Goal: Transaction & Acquisition: Purchase product/service

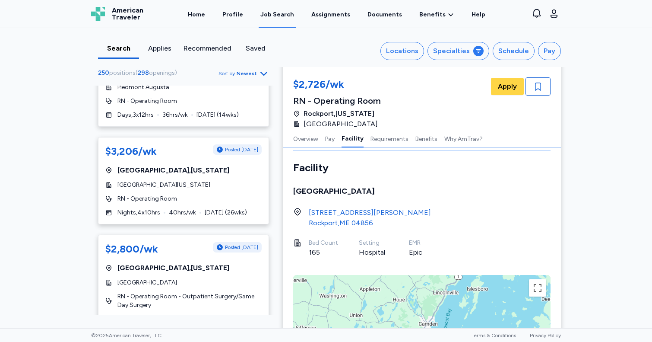
scroll to position [772, 0]
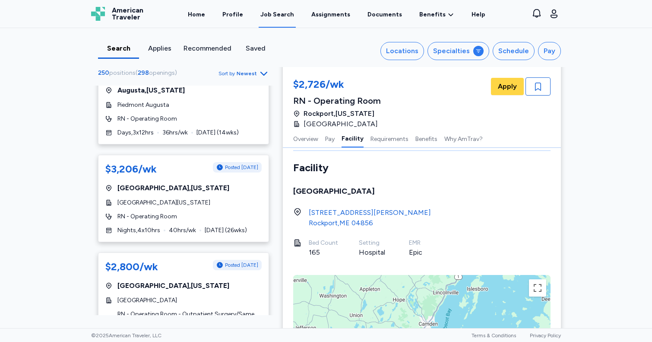
click at [252, 73] on span "Newest" at bounding box center [247, 73] width 20 height 7
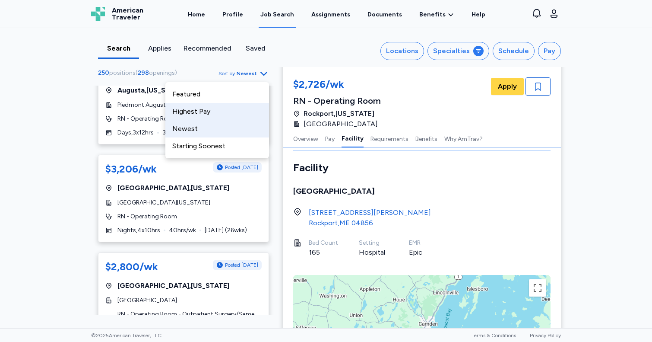
click at [204, 116] on div "Highest Pay" at bounding box center [217, 111] width 104 height 17
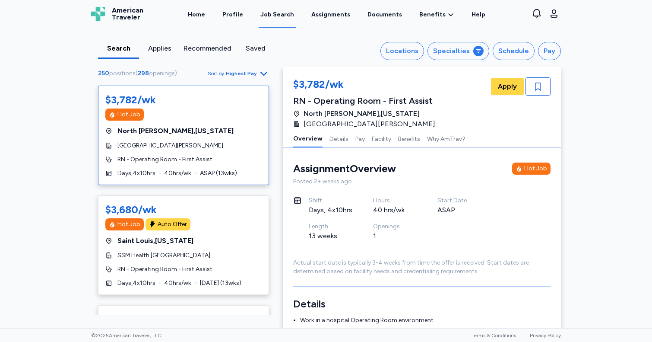
click at [121, 46] on div "Search" at bounding box center [119, 48] width 34 height 10
click at [415, 54] on div "Locations" at bounding box center [402, 51] width 32 height 10
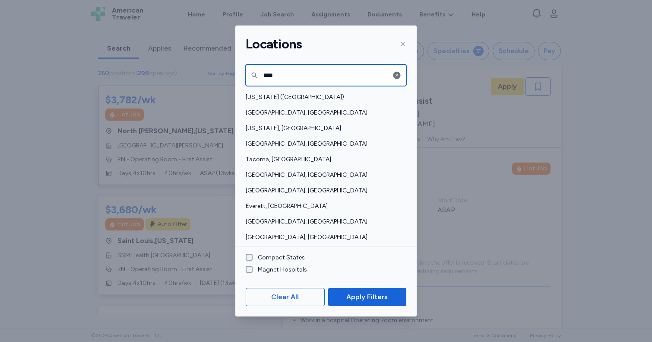
drag, startPoint x: 276, startPoint y: 74, endPoint x: 268, endPoint y: 74, distance: 8.6
click at [268, 74] on input "****" at bounding box center [326, 75] width 161 height 22
click at [266, 74] on input "****" at bounding box center [326, 75] width 161 height 22
type input "*"
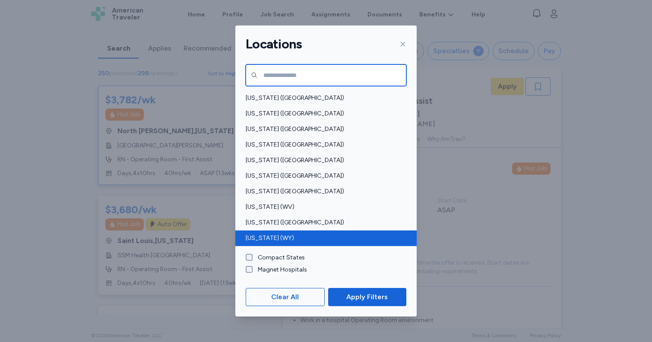
scroll to position [637, 0]
click at [270, 238] on span "[US_STATE] (WY)" at bounding box center [324, 238] width 156 height 9
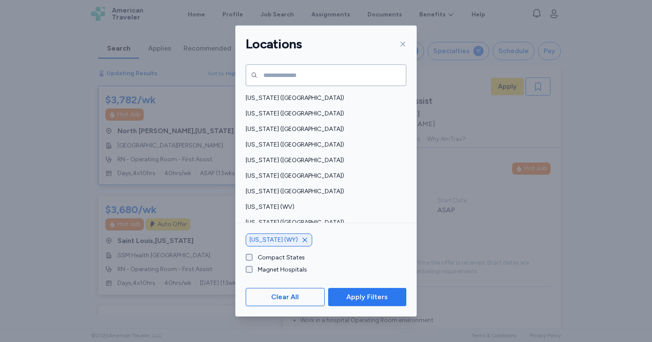
click at [378, 293] on span "Apply Filters" at bounding box center [366, 297] width 41 height 10
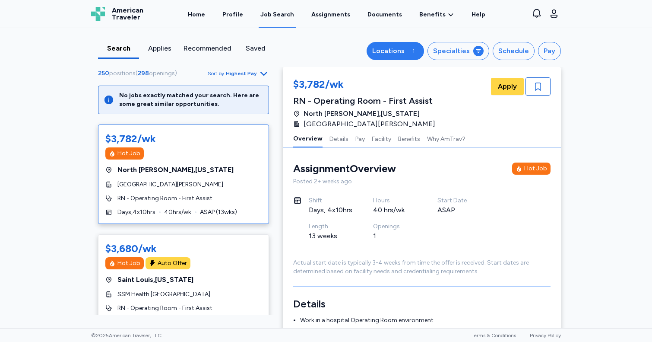
click at [390, 50] on div "Locations" at bounding box center [388, 51] width 32 height 10
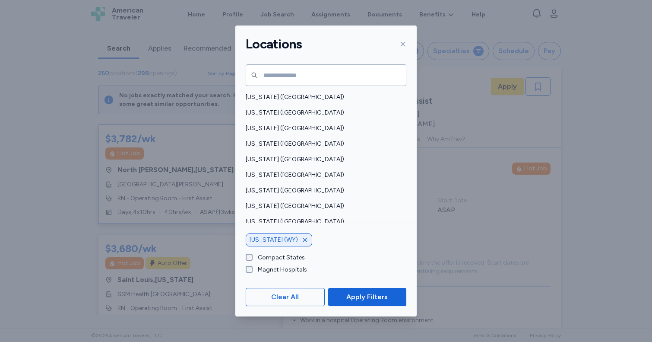
click at [303, 241] on icon "button" at bounding box center [305, 240] width 4 height 4
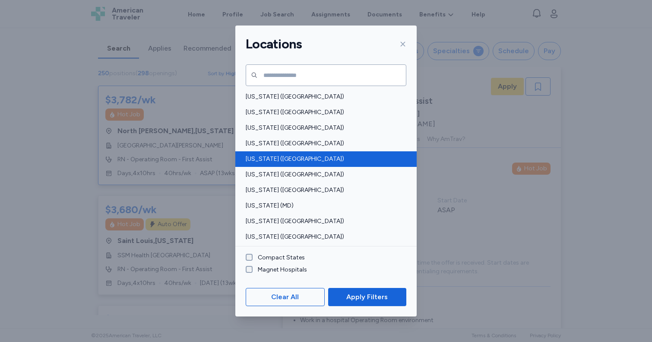
scroll to position [203, 0]
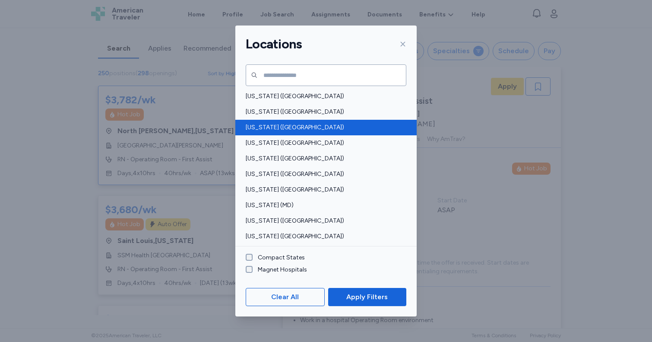
click at [276, 130] on span "[US_STATE] ([GEOGRAPHIC_DATA])" at bounding box center [324, 127] width 156 height 9
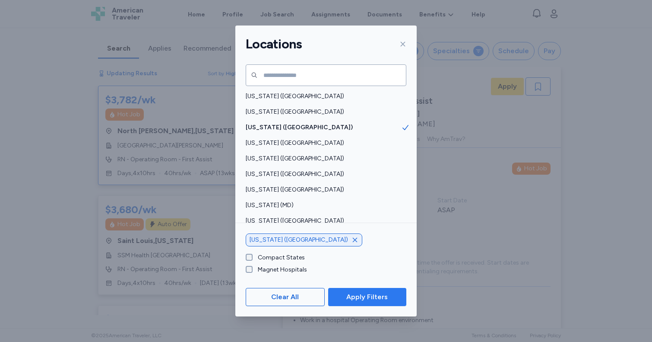
click at [366, 294] on span "Apply Filters" at bounding box center [366, 297] width 41 height 10
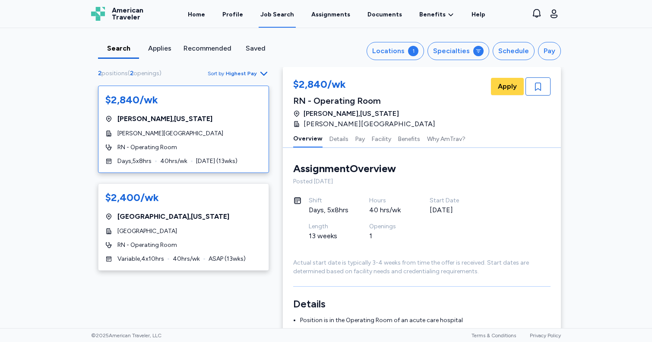
scroll to position [1, 0]
click at [235, 146] on div "RN - Operating Room" at bounding box center [183, 147] width 156 height 9
click at [218, 228] on div "[GEOGRAPHIC_DATA]" at bounding box center [183, 231] width 156 height 9
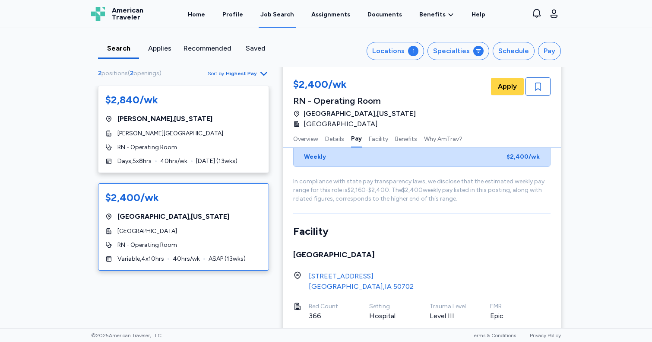
scroll to position [682, 0]
click at [419, 53] on div "1" at bounding box center [413, 51] width 10 height 10
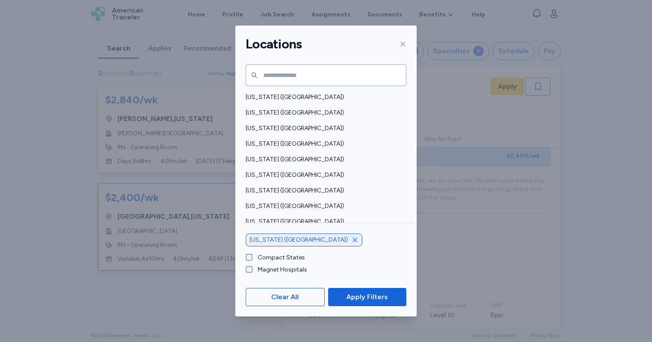
click at [352, 240] on icon "button" at bounding box center [355, 239] width 7 height 7
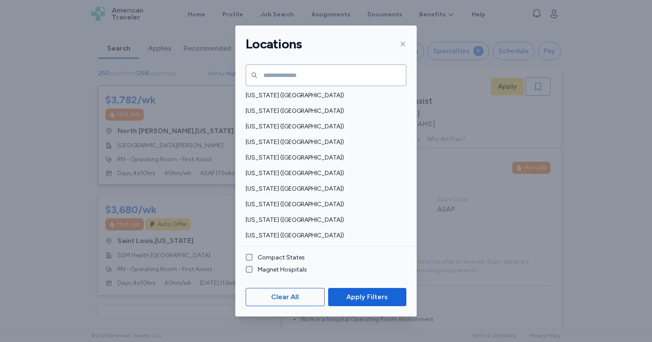
scroll to position [527, 0]
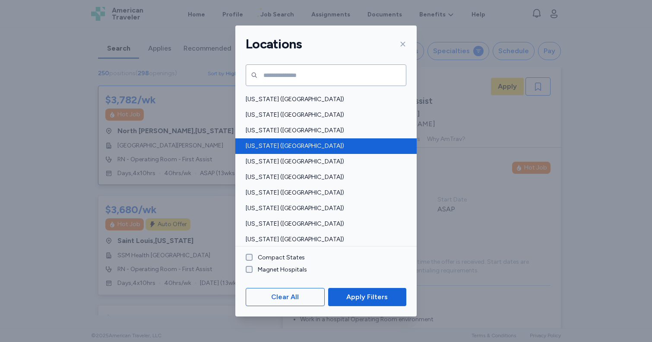
click at [266, 145] on span "[US_STATE] ([GEOGRAPHIC_DATA])" at bounding box center [324, 146] width 156 height 9
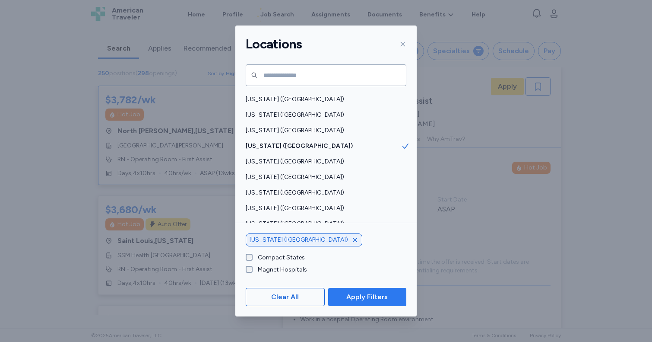
click at [354, 299] on span "Apply Filters" at bounding box center [366, 297] width 41 height 10
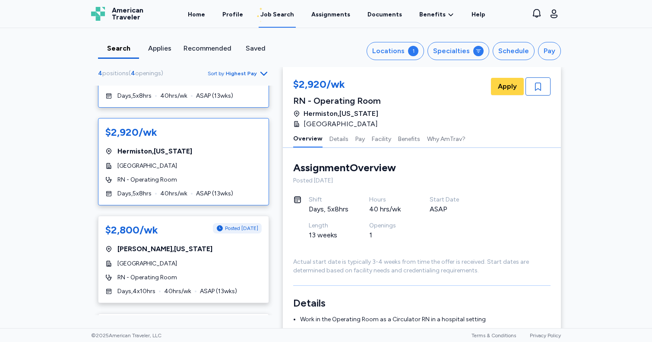
scroll to position [66, 0]
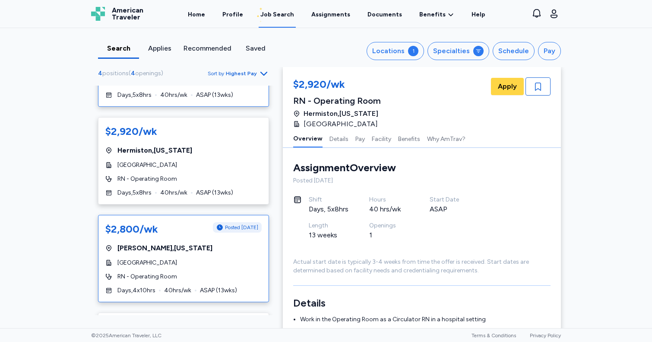
click at [230, 264] on div "$2,800/wk Posted [DATE] [GEOGRAPHIC_DATA] , [US_STATE][GEOGRAPHIC_DATA] RN - Op…" at bounding box center [183, 258] width 171 height 87
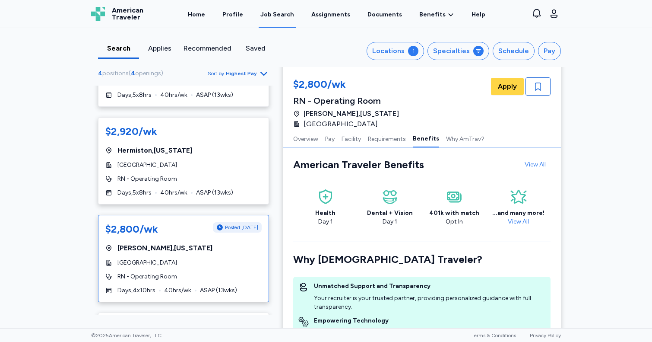
scroll to position [876, 0]
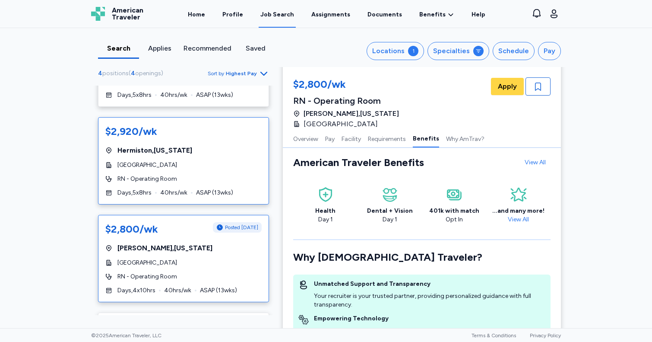
click at [231, 164] on div "[GEOGRAPHIC_DATA]" at bounding box center [183, 165] width 156 height 9
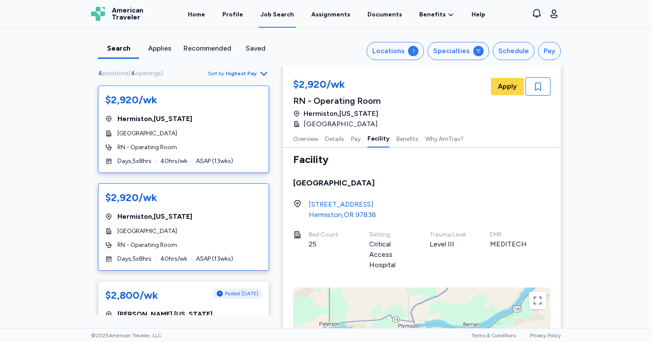
click at [234, 149] on div "RN - Operating Room" at bounding box center [183, 147] width 156 height 9
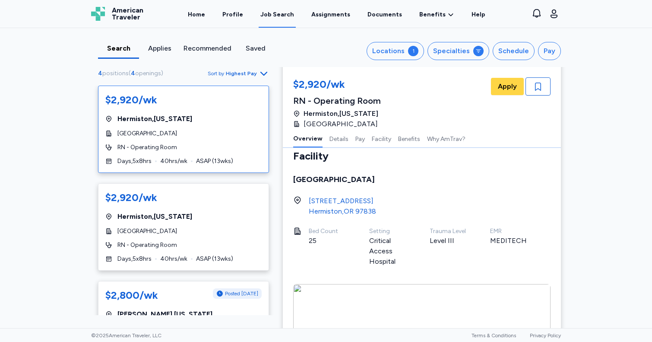
scroll to position [1, 0]
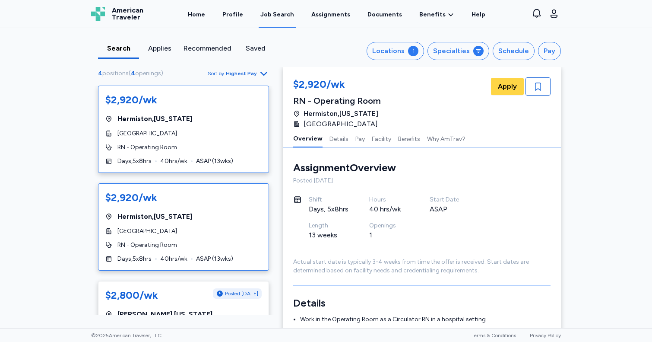
click at [237, 215] on div "[GEOGRAPHIC_DATA] , [US_STATE]" at bounding box center [183, 216] width 156 height 10
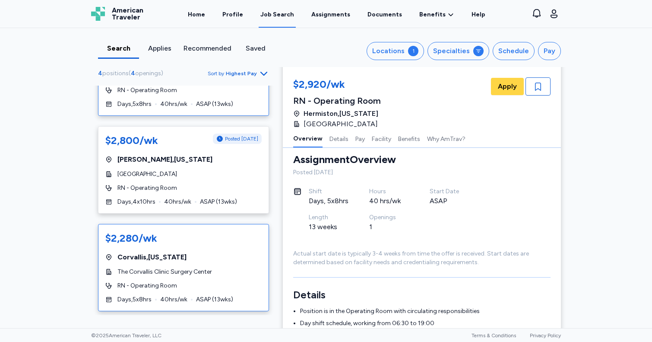
scroll to position [154, 0]
click at [234, 243] on div "$2,280/wk [GEOGRAPHIC_DATA] , [US_STATE] The Corvallis Clinic Surgery Center RN…" at bounding box center [183, 267] width 171 height 87
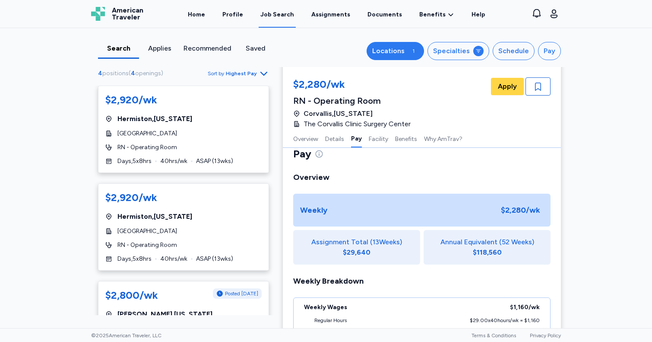
click at [392, 53] on div "Locations" at bounding box center [388, 51] width 32 height 10
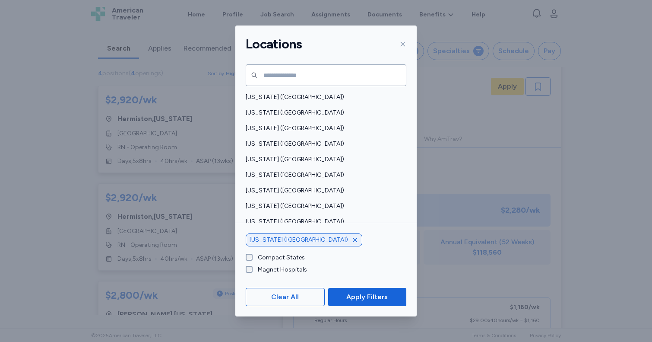
click at [403, 41] on icon at bounding box center [403, 44] width 7 height 7
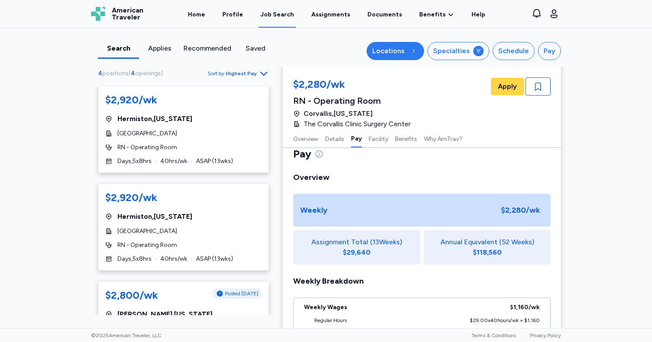
click at [405, 50] on div "Locations" at bounding box center [388, 51] width 32 height 10
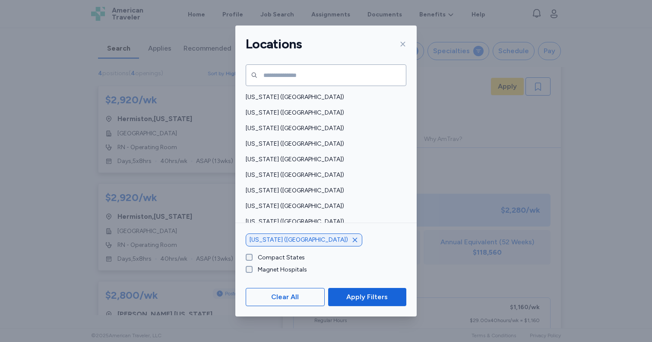
click at [352, 241] on icon "button" at bounding box center [355, 239] width 7 height 7
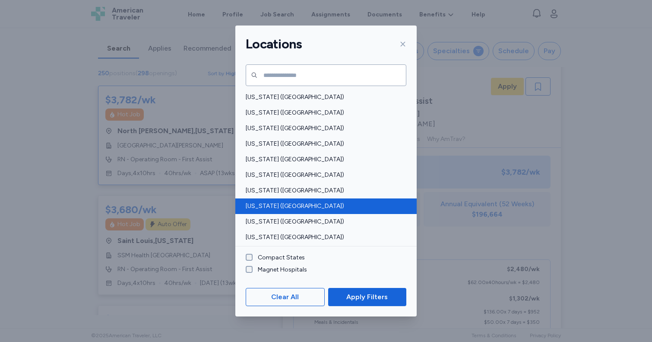
scroll to position [1, 0]
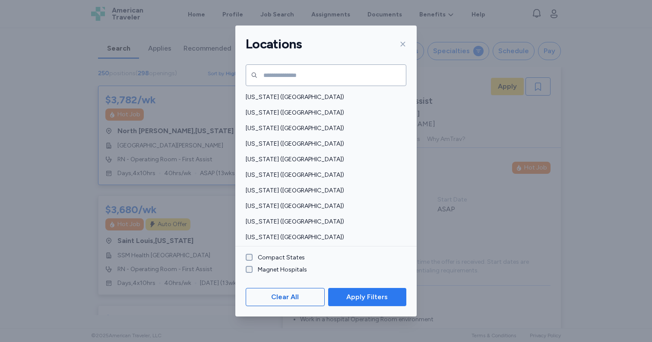
click at [357, 295] on span "Apply Filters" at bounding box center [366, 297] width 41 height 10
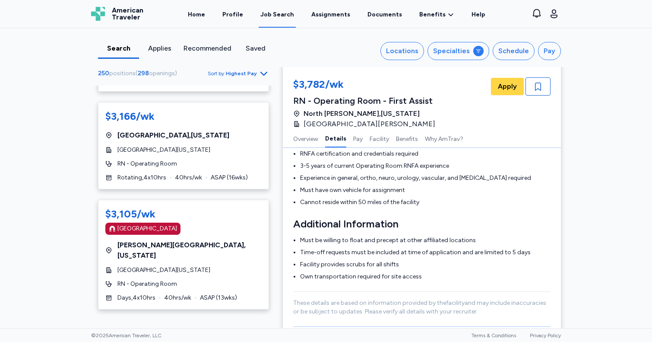
scroll to position [1029, 0]
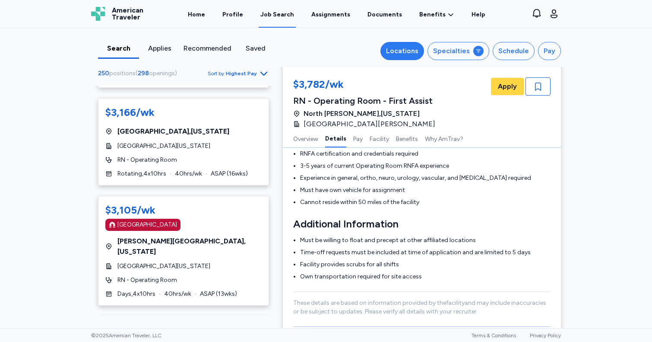
click at [409, 54] on div "Locations" at bounding box center [402, 51] width 32 height 10
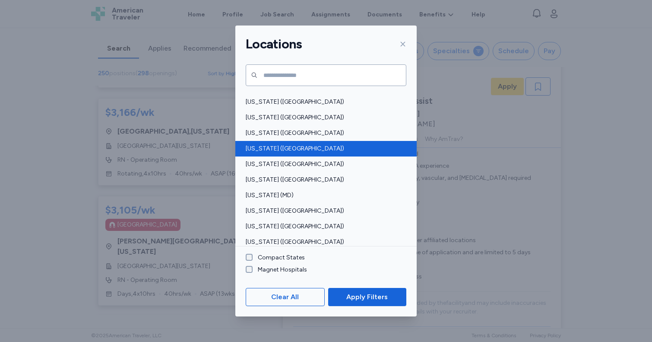
scroll to position [213, 0]
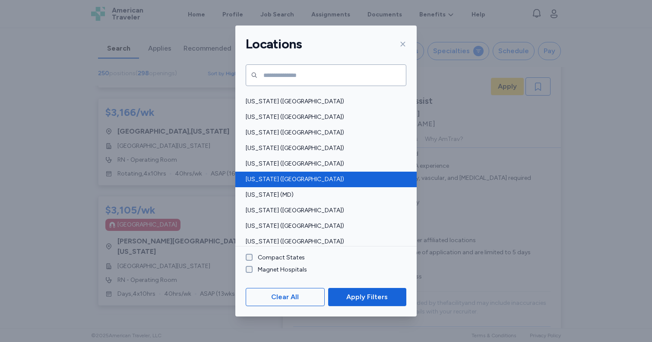
click at [260, 180] on span "[US_STATE] ([GEOGRAPHIC_DATA])" at bounding box center [324, 179] width 156 height 9
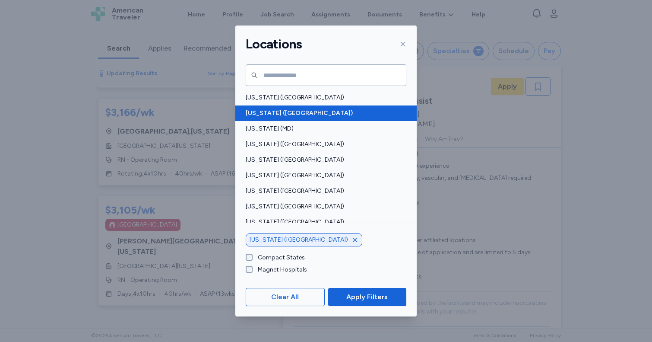
scroll to position [286, 0]
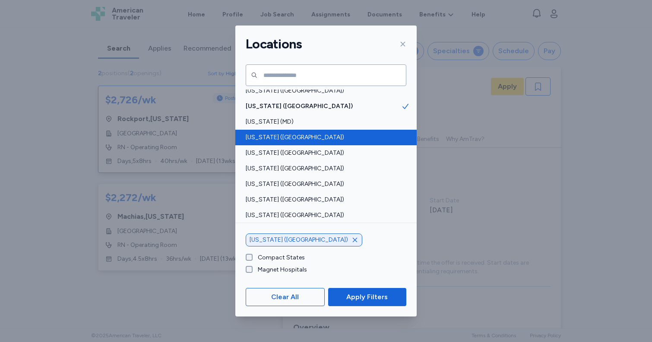
click at [254, 137] on span "[US_STATE] ([GEOGRAPHIC_DATA])" at bounding box center [324, 137] width 156 height 9
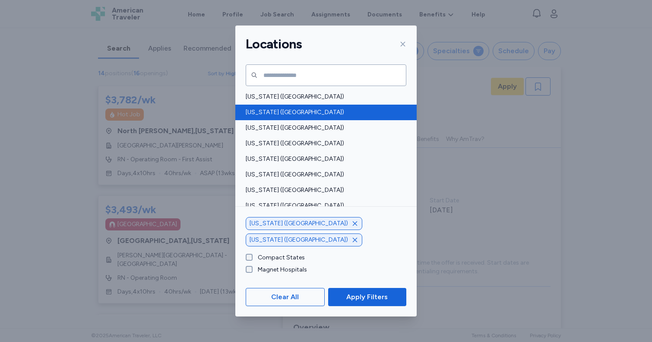
scroll to position [364, 0]
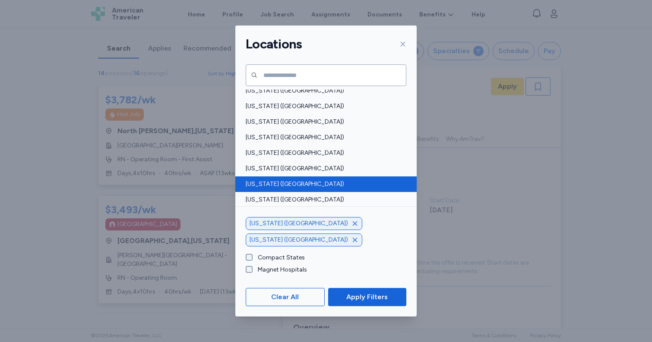
click at [259, 186] on span "[US_STATE] ([GEOGRAPHIC_DATA])" at bounding box center [324, 184] width 156 height 9
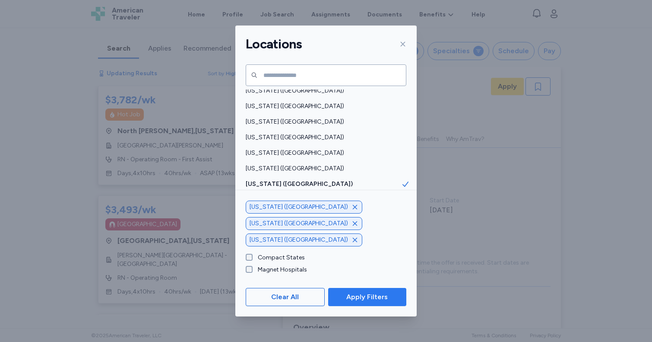
click at [352, 299] on span "Apply Filters" at bounding box center [366, 297] width 41 height 10
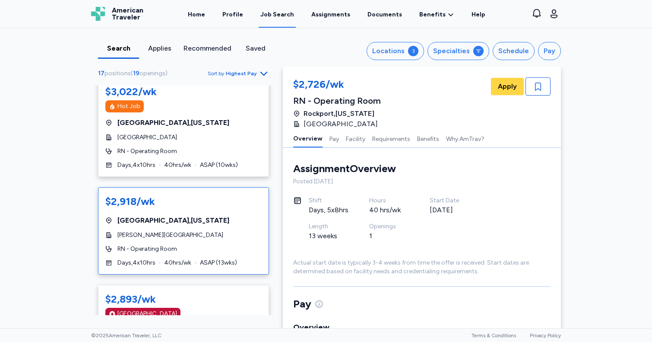
scroll to position [676, 0]
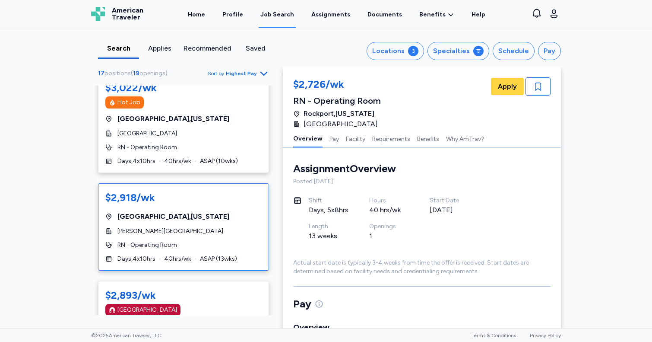
click at [219, 227] on div "[PERSON_NAME][GEOGRAPHIC_DATA]" at bounding box center [183, 231] width 156 height 9
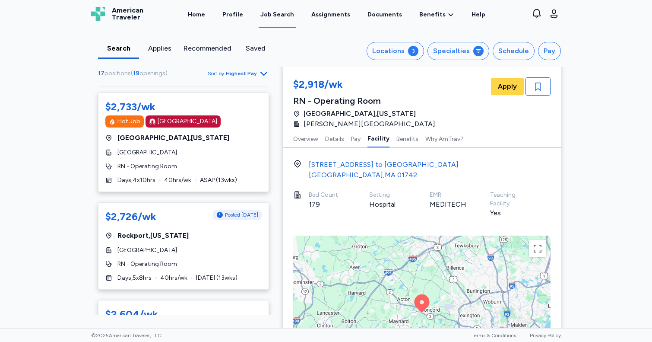
scroll to position [1212, 0]
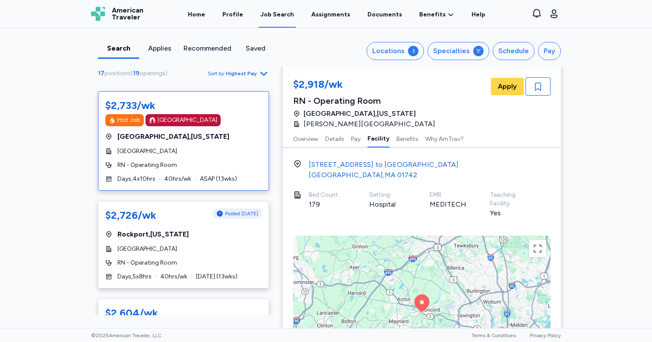
click at [207, 147] on div "[GEOGRAPHIC_DATA]" at bounding box center [183, 151] width 156 height 9
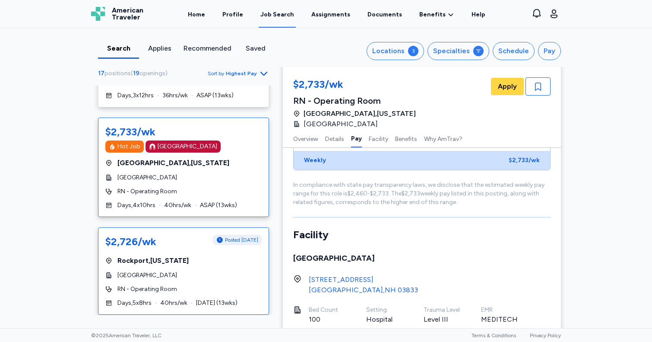
scroll to position [1187, 0]
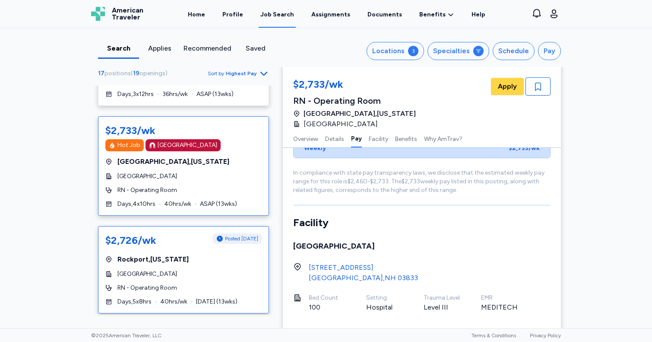
click at [222, 254] on div "[GEOGRAPHIC_DATA] , [US_STATE]" at bounding box center [183, 259] width 156 height 10
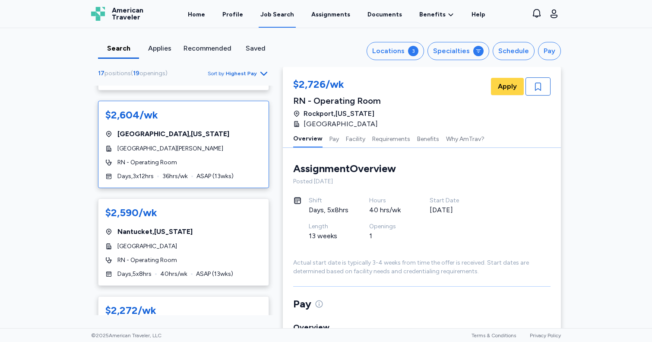
scroll to position [1521, 0]
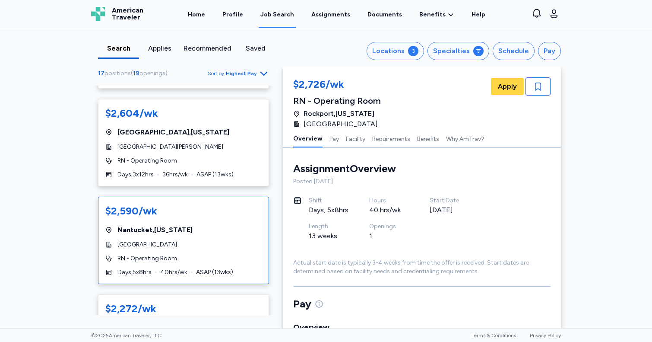
click at [232, 240] on div "[GEOGRAPHIC_DATA]" at bounding box center [183, 244] width 156 height 9
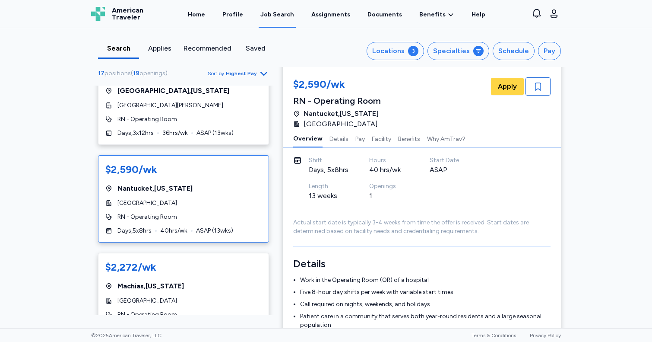
scroll to position [1562, 0]
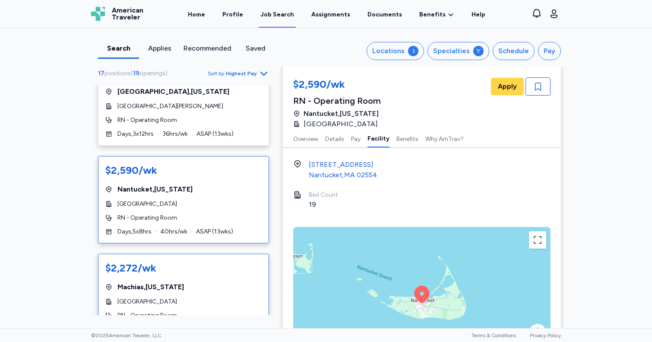
click at [241, 282] on div "[GEOGRAPHIC_DATA] , [US_STATE]" at bounding box center [183, 287] width 156 height 10
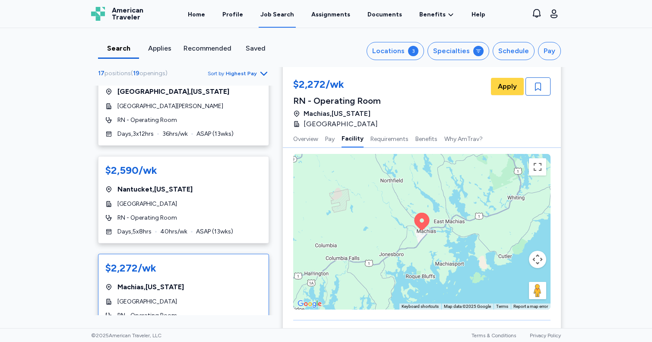
scroll to position [606, 0]
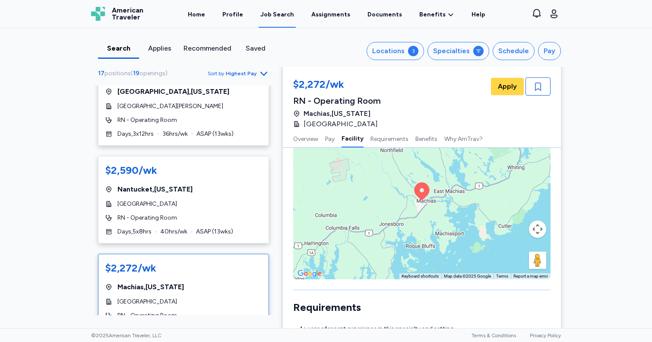
click at [368, 218] on div "To activate drag with keyboard, press Alt + Enter. Once in keyboard drag state,…" at bounding box center [421, 202] width 257 height 156
click at [540, 231] on button "Map camera controls" at bounding box center [537, 228] width 17 height 17
click at [516, 251] on button "Zoom out" at bounding box center [516, 250] width 17 height 17
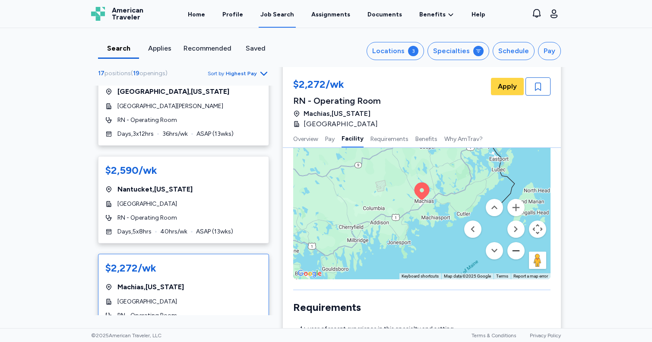
click at [516, 251] on button "Zoom out" at bounding box center [516, 250] width 17 height 17
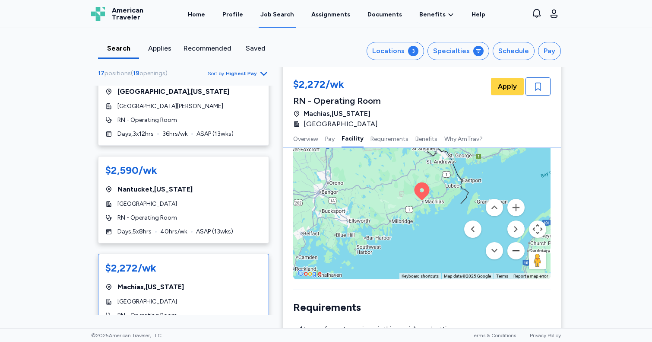
click at [516, 251] on button "Zoom out" at bounding box center [516, 250] width 17 height 17
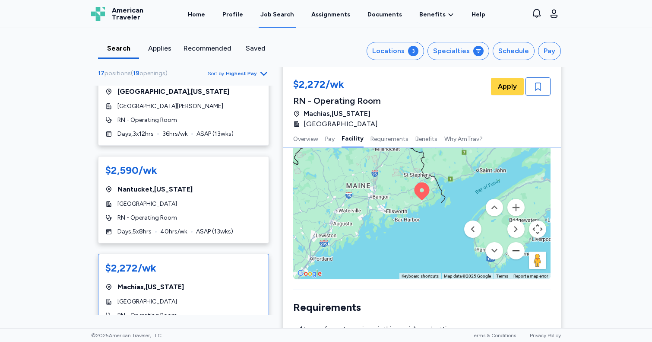
click at [516, 251] on button "Zoom out" at bounding box center [516, 250] width 17 height 17
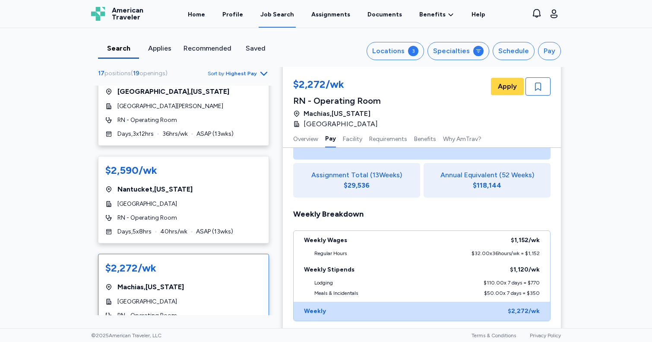
scroll to position [239, 0]
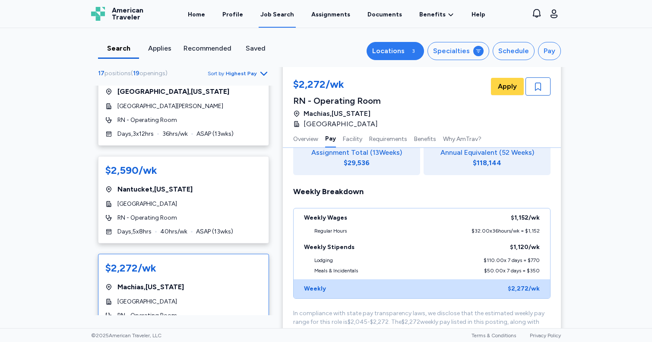
click at [405, 53] on div "Locations" at bounding box center [388, 51] width 32 height 10
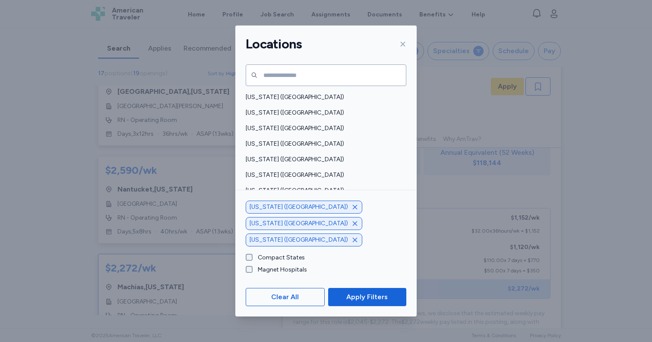
click at [353, 209] on icon "button" at bounding box center [355, 207] width 4 height 4
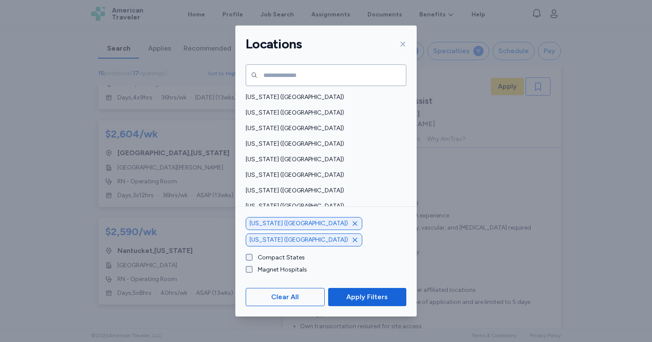
scroll to position [1, 0]
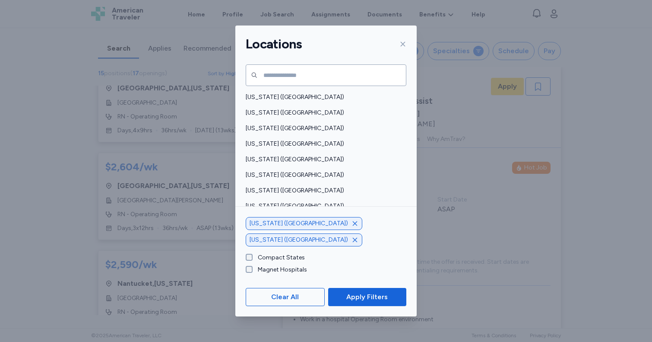
click at [352, 227] on icon "button" at bounding box center [355, 223] width 7 height 7
click at [353, 238] on icon "button" at bounding box center [355, 240] width 4 height 4
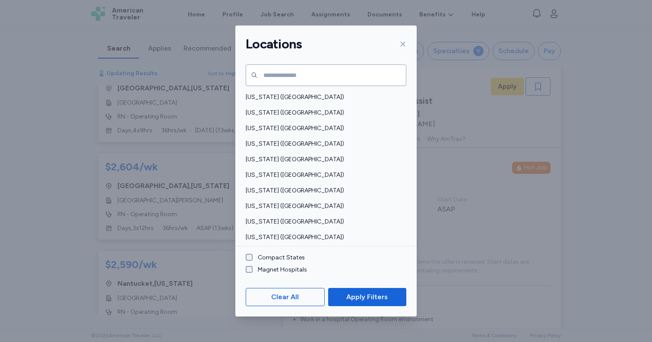
scroll to position [86, 0]
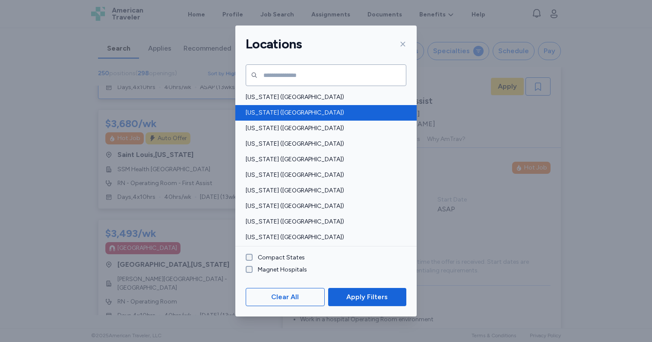
click at [270, 111] on span "[US_STATE] ([GEOGRAPHIC_DATA])" at bounding box center [324, 112] width 156 height 9
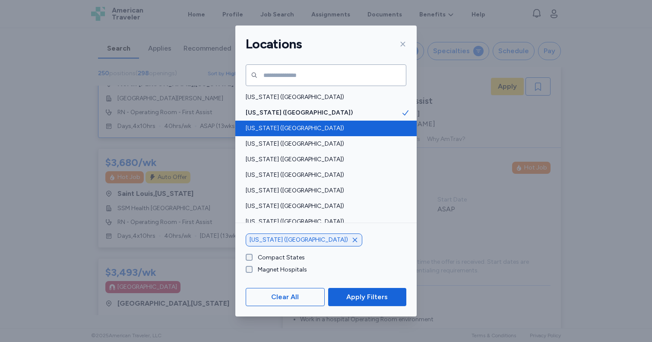
click at [271, 127] on span "[US_STATE] ([GEOGRAPHIC_DATA])" at bounding box center [324, 128] width 156 height 9
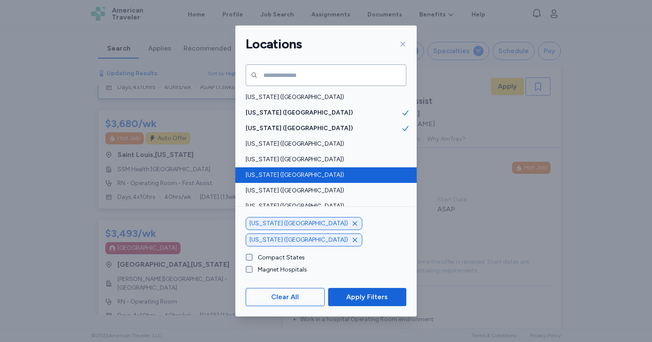
click at [271, 170] on div "[US_STATE] ([GEOGRAPHIC_DATA])" at bounding box center [325, 175] width 181 height 16
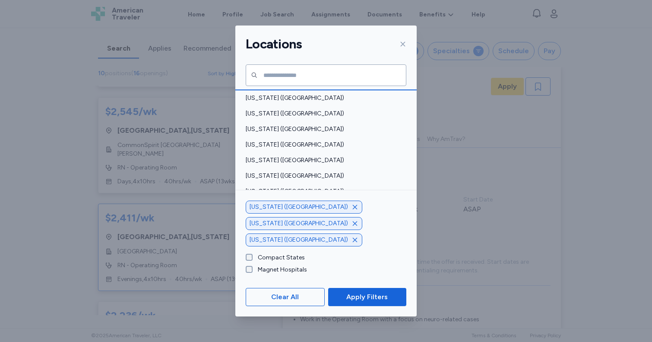
scroll to position [356, 0]
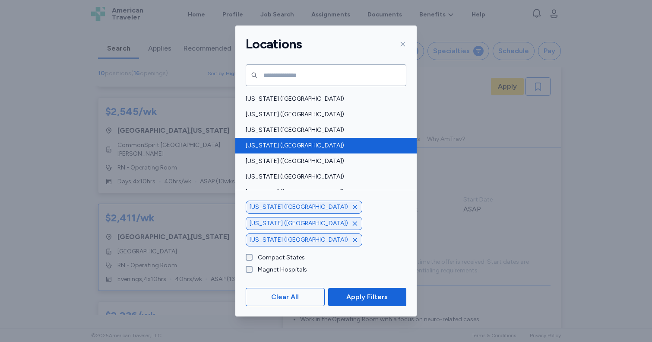
click at [265, 147] on span "[US_STATE] ([GEOGRAPHIC_DATA])" at bounding box center [324, 145] width 156 height 9
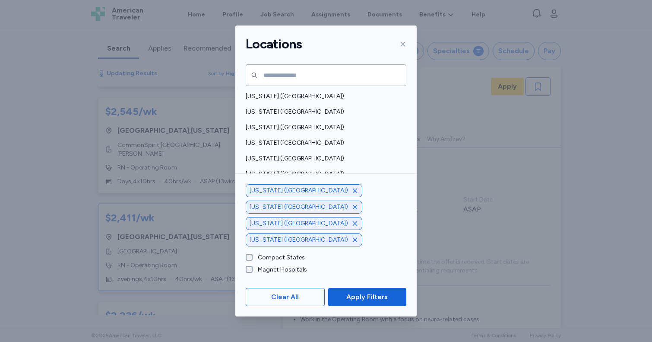
scroll to position [441, 0]
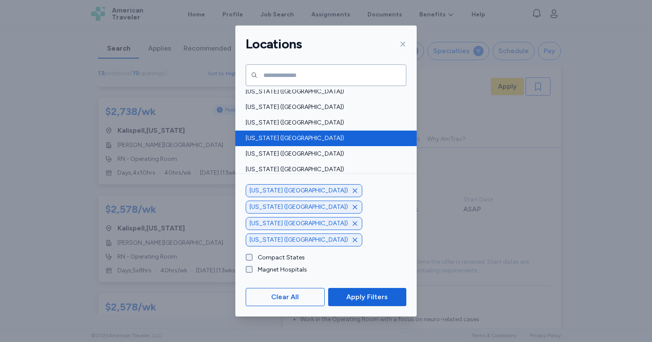
click at [264, 137] on span "[US_STATE] ([GEOGRAPHIC_DATA])" at bounding box center [324, 138] width 156 height 9
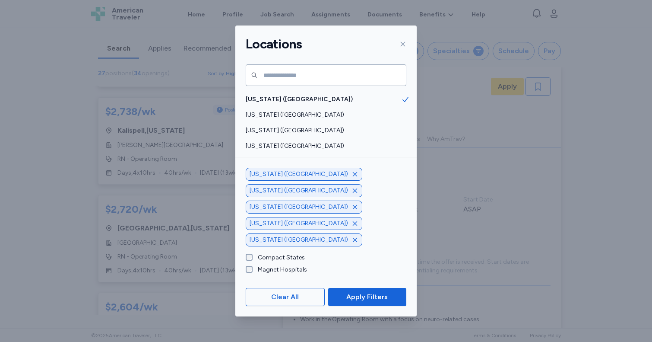
scroll to position [401, 0]
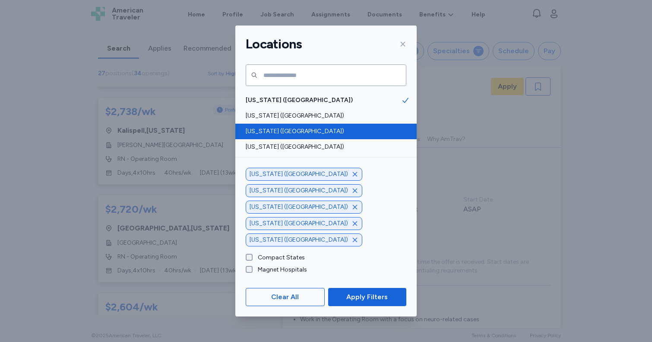
click at [263, 131] on span "[US_STATE] ([GEOGRAPHIC_DATA])" at bounding box center [324, 131] width 156 height 9
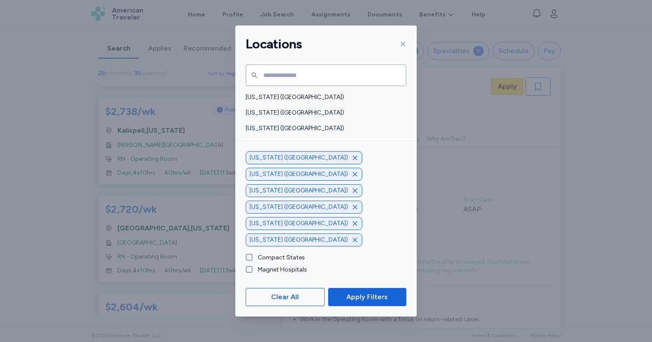
scroll to position [670, 0]
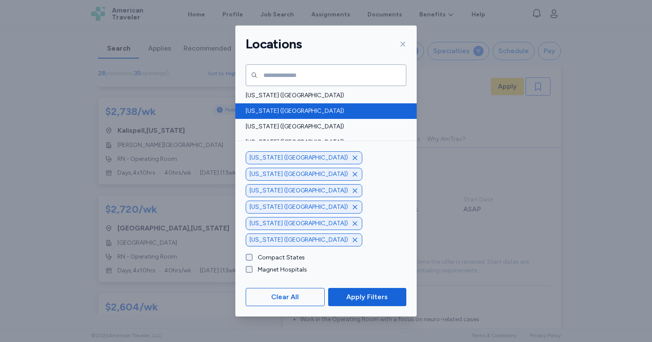
click at [257, 112] on span "[US_STATE] ([GEOGRAPHIC_DATA])" at bounding box center [324, 111] width 156 height 9
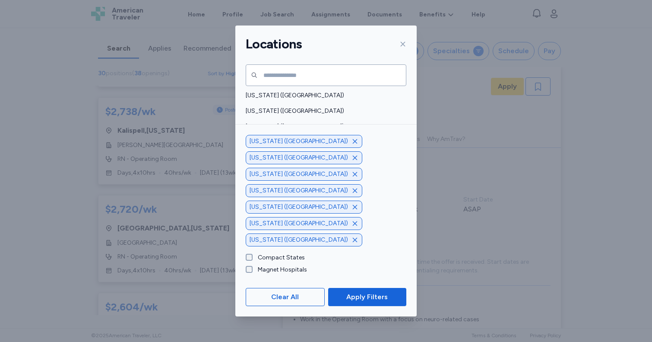
scroll to position [704, 0]
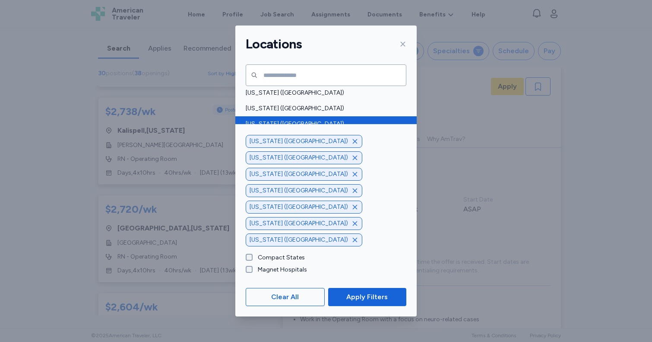
click at [257, 122] on span "[US_STATE] ([GEOGRAPHIC_DATA])" at bounding box center [324, 124] width 156 height 9
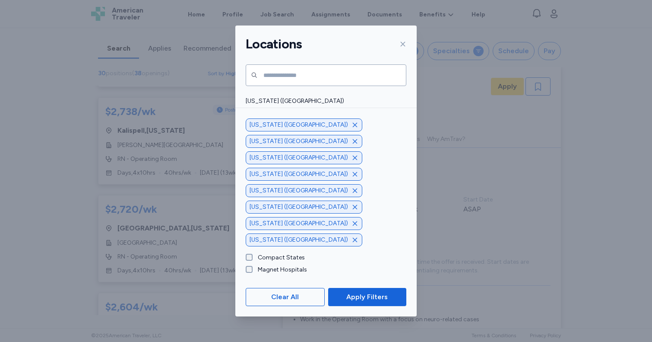
scroll to position [709, 0]
click at [266, 161] on span "[US_STATE] (WY)" at bounding box center [324, 165] width 156 height 9
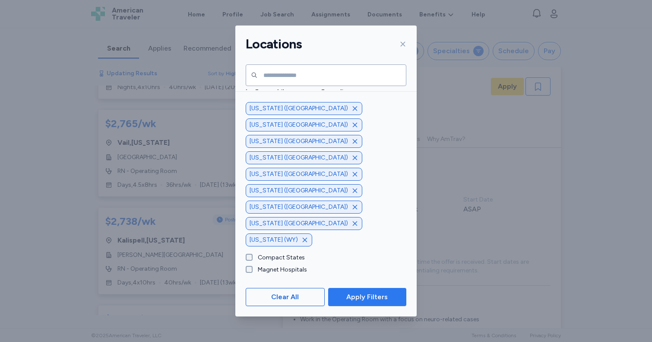
click at [377, 297] on span "Apply Filters" at bounding box center [366, 297] width 41 height 10
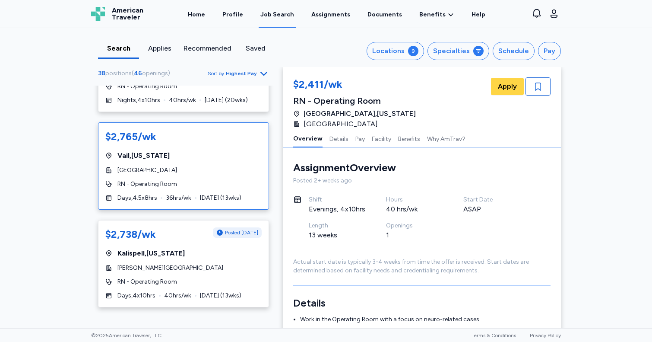
scroll to position [80, 0]
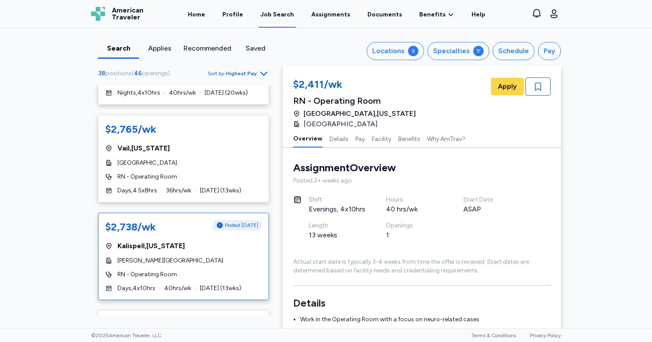
click at [233, 256] on div "[PERSON_NAME][GEOGRAPHIC_DATA]" at bounding box center [183, 260] width 156 height 9
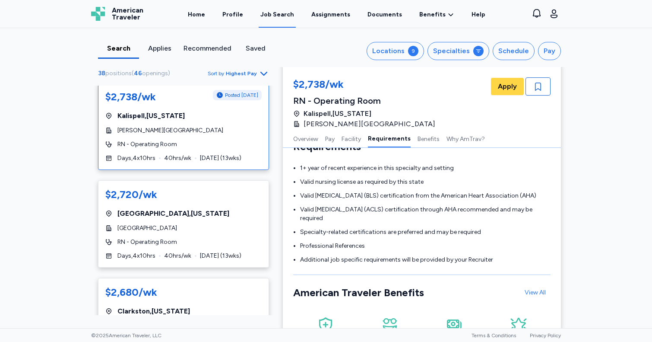
scroll to position [211, 0]
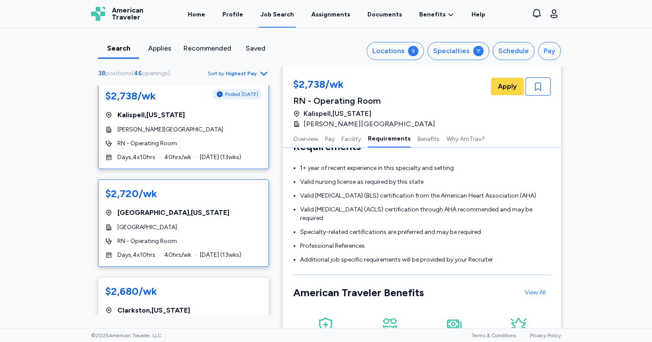
click at [241, 223] on div "[GEOGRAPHIC_DATA]" at bounding box center [183, 227] width 156 height 9
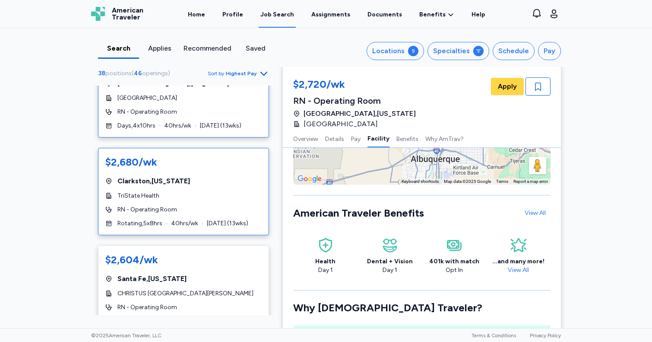
scroll to position [344, 0]
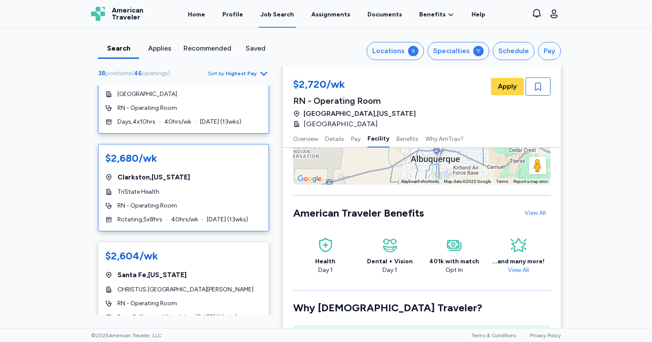
click at [213, 201] on div "RN - Operating Room" at bounding box center [183, 205] width 156 height 9
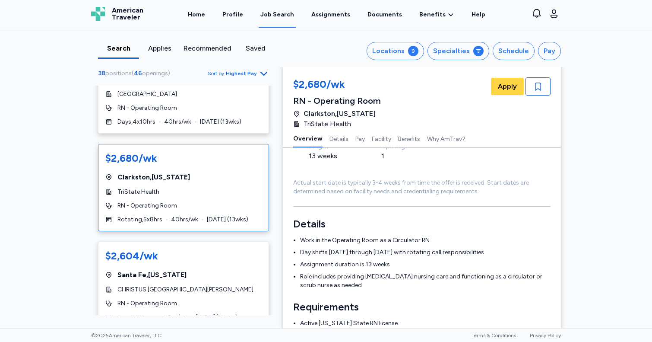
scroll to position [86, 0]
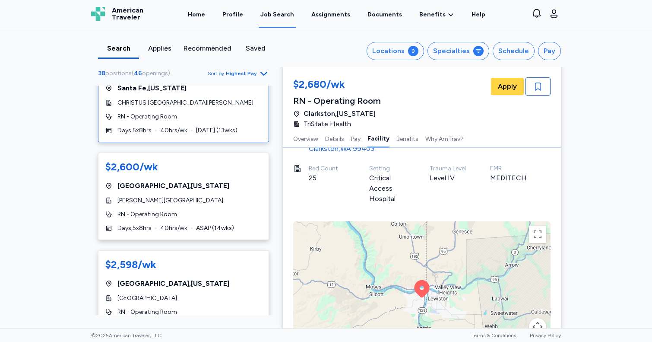
scroll to position [629, 0]
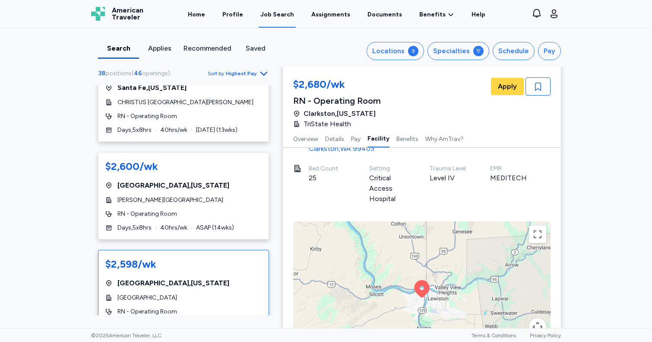
click at [222, 257] on div "$2,598/wk" at bounding box center [183, 264] width 156 height 14
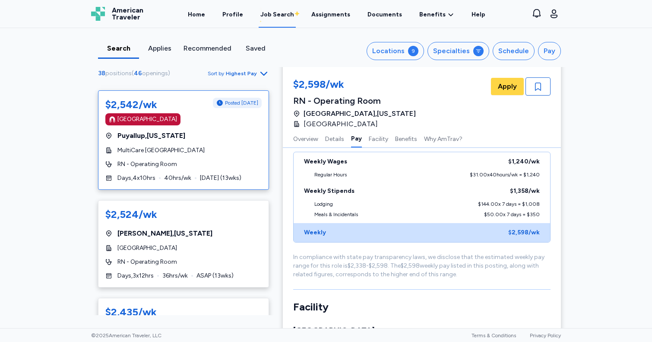
scroll to position [1505, 0]
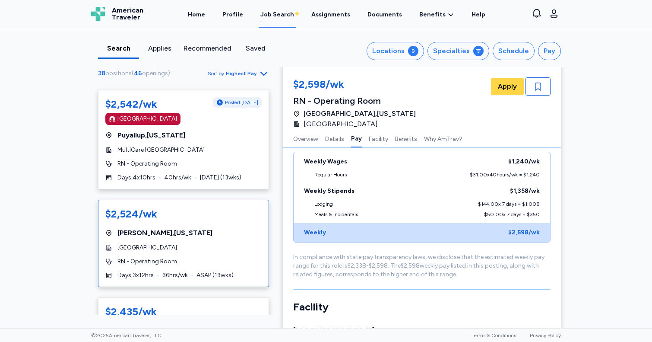
click at [225, 243] on div "[GEOGRAPHIC_DATA]" at bounding box center [183, 247] width 156 height 9
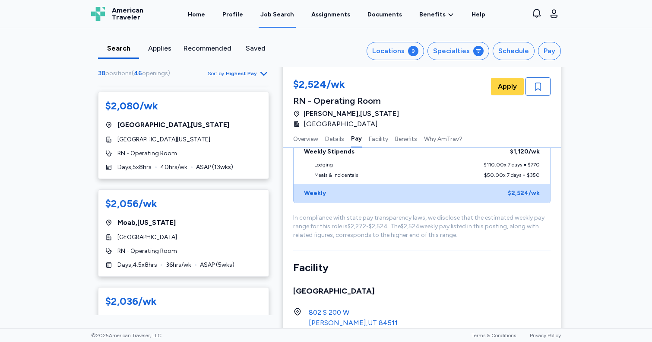
scroll to position [2935, 0]
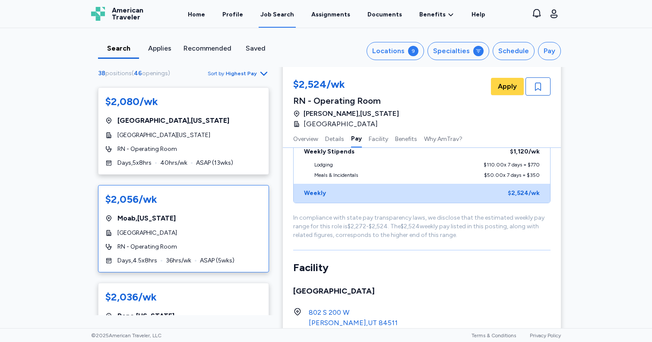
click at [221, 229] on div "[GEOGRAPHIC_DATA]" at bounding box center [183, 233] width 156 height 9
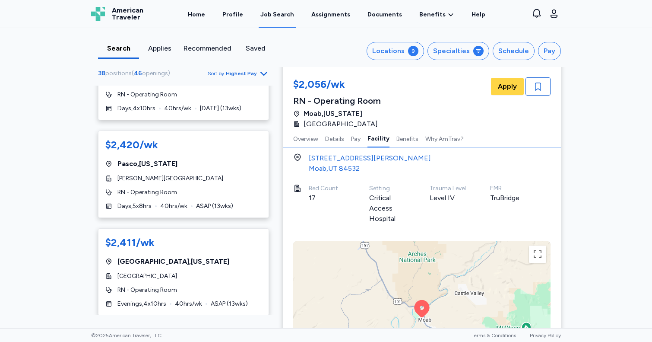
scroll to position [1754, 0]
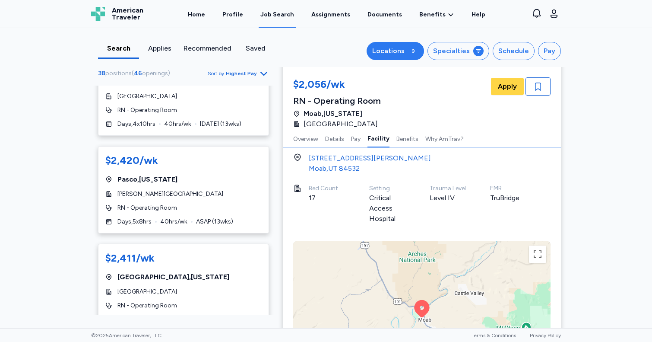
click at [404, 56] on div "Locations" at bounding box center [388, 51] width 32 height 10
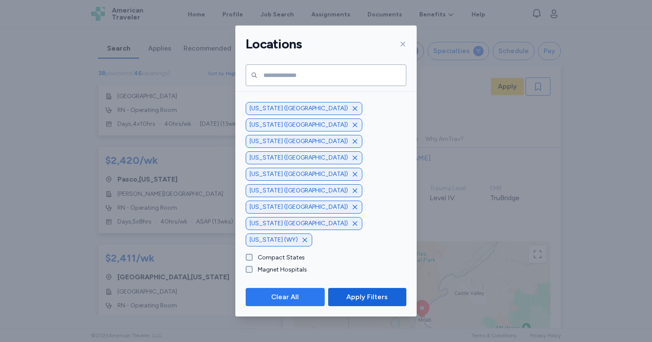
click at [297, 297] on span "Clear All" at bounding box center [285, 297] width 28 height 10
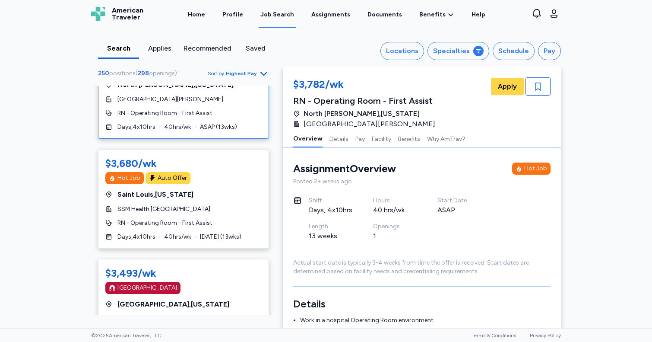
scroll to position [53, 0]
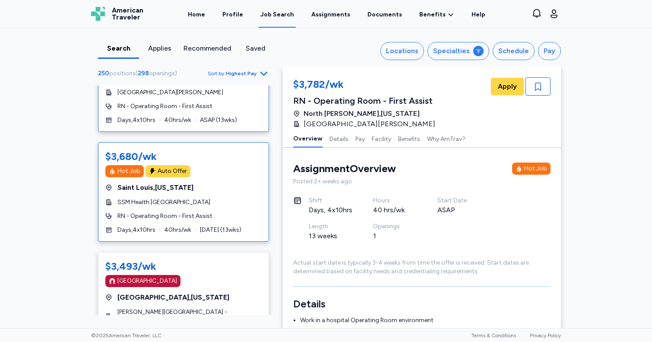
click at [218, 156] on div "$3,680/wk" at bounding box center [183, 156] width 156 height 14
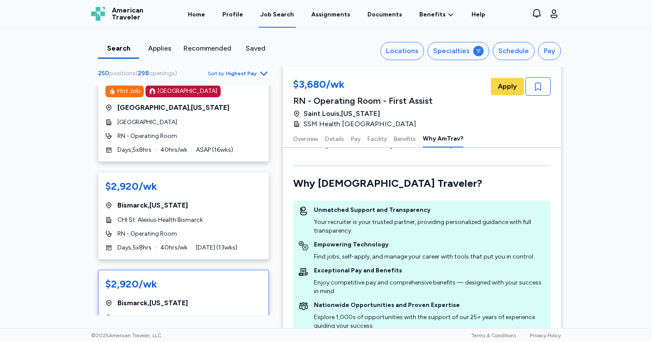
scroll to position [2318, 0]
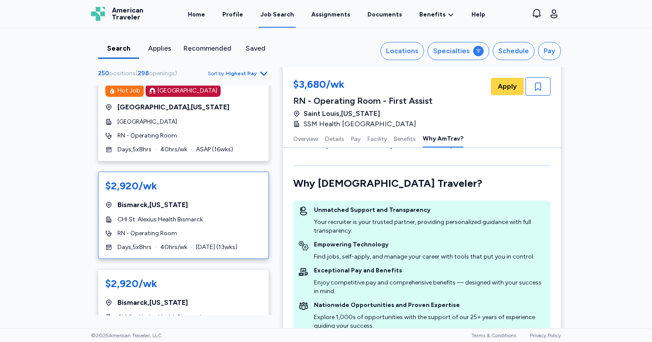
click at [218, 171] on div "$2,920/wk [GEOGRAPHIC_DATA] , [US_STATE] CHI St. Alexius Health Bismarck RN - O…" at bounding box center [183, 214] width 171 height 87
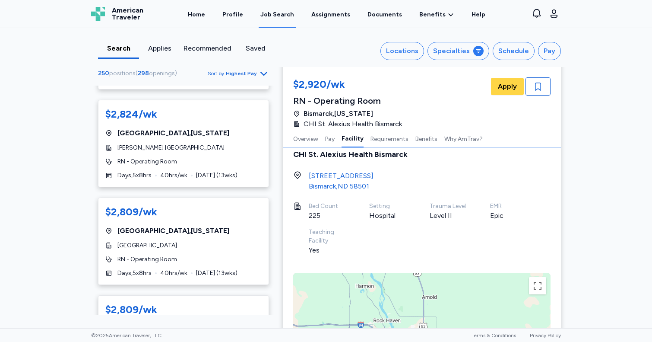
scroll to position [522, 0]
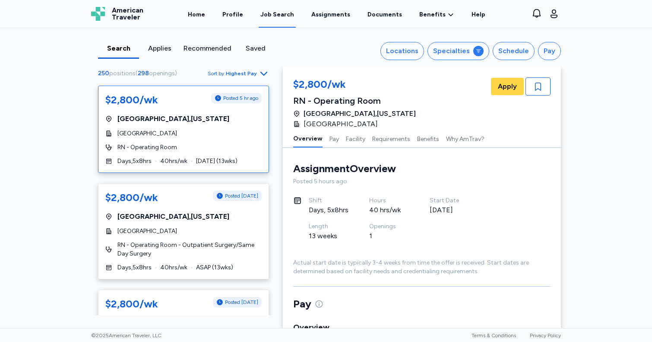
click at [209, 135] on div "[GEOGRAPHIC_DATA]" at bounding box center [183, 133] width 156 height 9
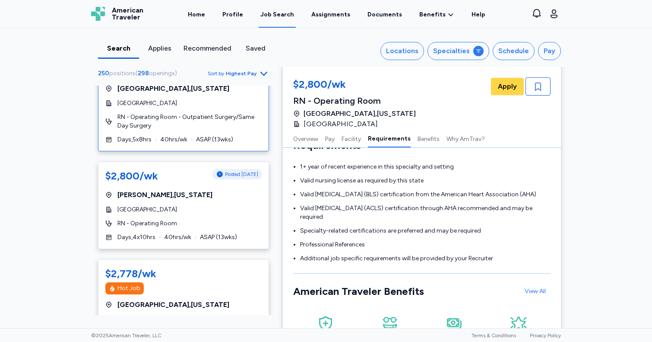
scroll to position [134, 0]
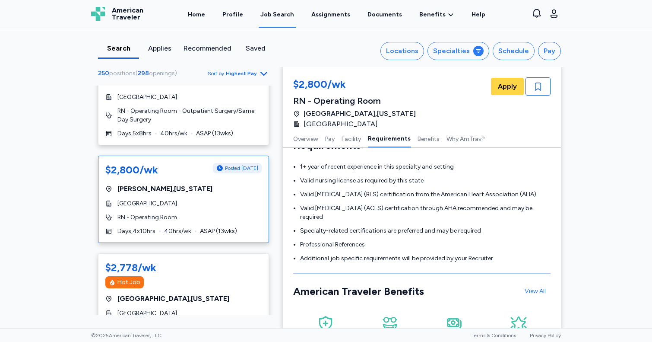
click at [215, 203] on div "$2,800/wk Posted [DATE] [GEOGRAPHIC_DATA] , [US_STATE][GEOGRAPHIC_DATA] RN - Op…" at bounding box center [183, 199] width 171 height 87
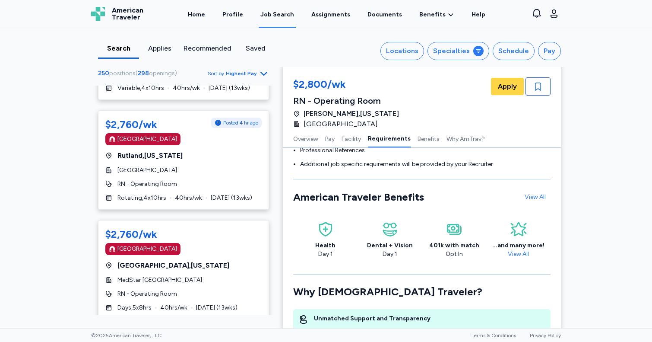
scroll to position [596, 0]
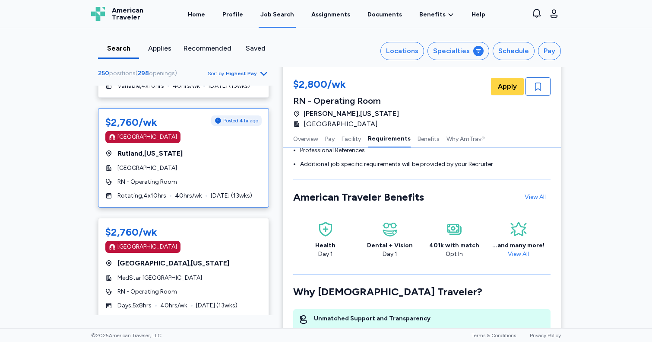
click at [228, 164] on div "[GEOGRAPHIC_DATA]" at bounding box center [183, 168] width 156 height 9
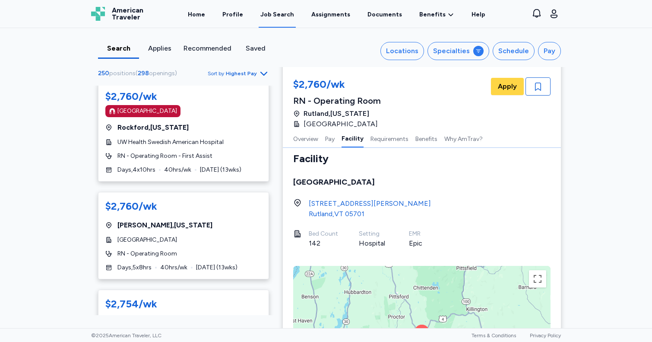
scroll to position [842, 0]
click at [233, 249] on div "RN - Operating Room" at bounding box center [183, 253] width 156 height 9
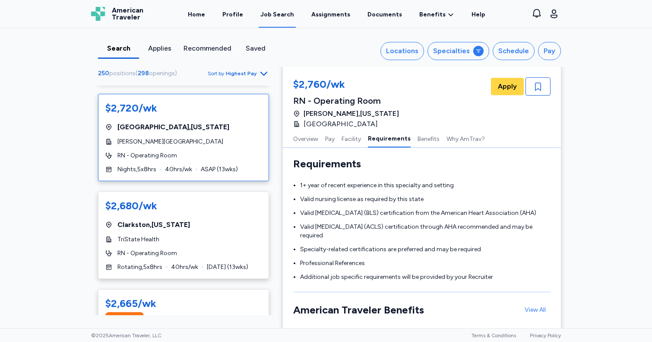
scroll to position [1636, 0]
click at [202, 225] on div "$2,680/[PERSON_NAME][GEOGRAPHIC_DATA] , [US_STATE] TriState Health RN - Operati…" at bounding box center [183, 233] width 171 height 87
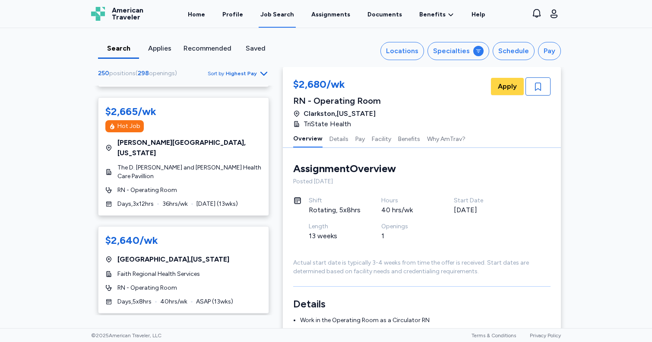
scroll to position [2214, 0]
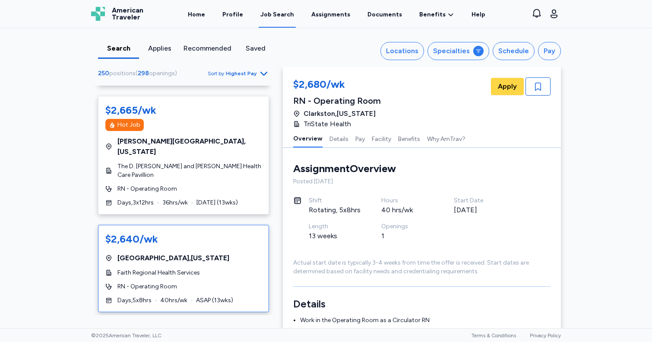
click at [238, 268] on div "Faith Regional Health Services" at bounding box center [183, 272] width 156 height 9
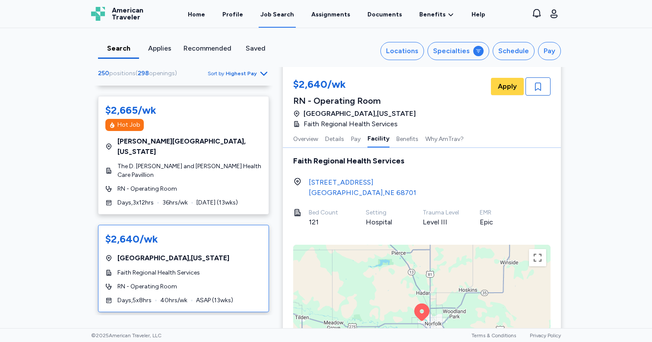
scroll to position [734, 0]
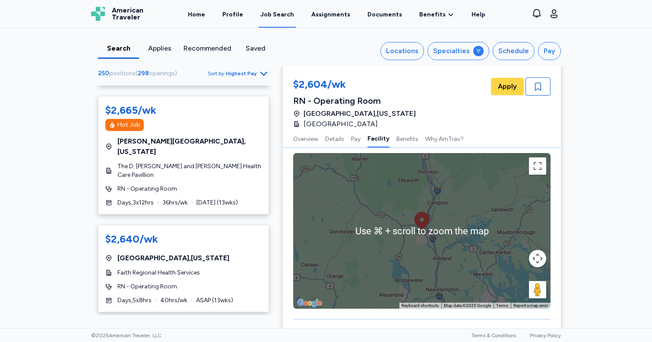
scroll to position [873, 0]
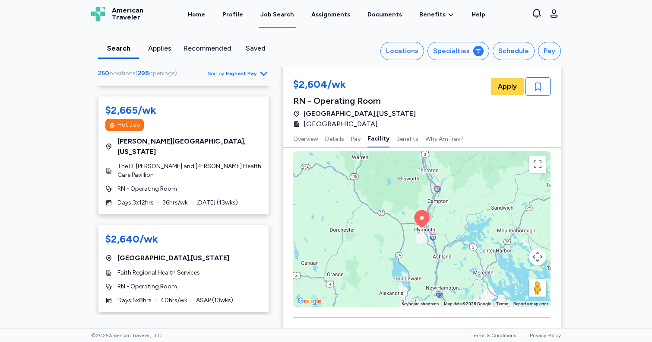
click at [538, 251] on button "Map camera controls" at bounding box center [537, 256] width 17 height 17
click at [516, 272] on button "Zoom out" at bounding box center [516, 278] width 17 height 17
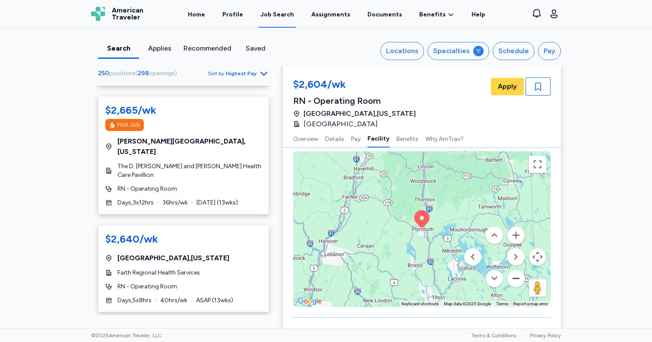
click at [516, 272] on button "Zoom out" at bounding box center [516, 278] width 17 height 17
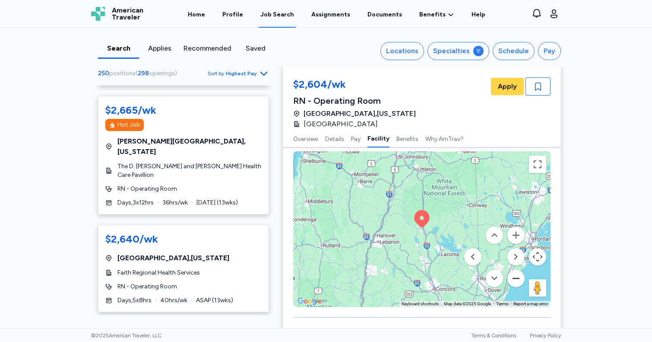
click at [516, 272] on button "Zoom out" at bounding box center [516, 278] width 17 height 17
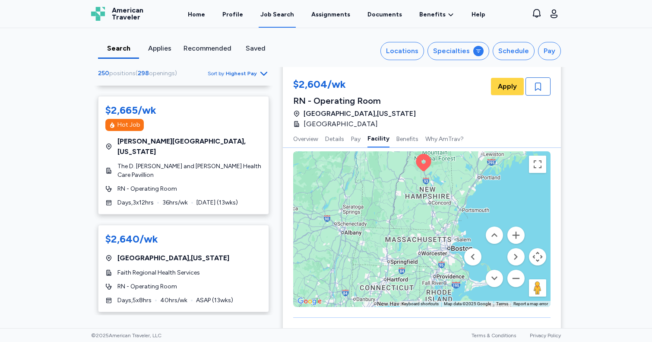
drag, startPoint x: 428, startPoint y: 266, endPoint x: 429, endPoint y: 210, distance: 56.2
click at [429, 210] on div "To activate drag with keyboard, press Alt + Enter. Once in keyboard drag state,…" at bounding box center [421, 229] width 257 height 156
click at [518, 229] on button "Zoom in" at bounding box center [516, 234] width 17 height 17
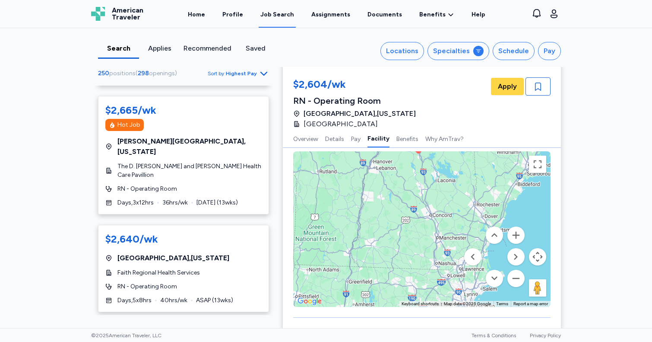
drag, startPoint x: 436, startPoint y: 206, endPoint x: 429, endPoint y: 244, distance: 39.1
click at [429, 244] on div "To activate drag with keyboard, press Alt + Enter. Once in keyboard drag state,…" at bounding box center [421, 229] width 257 height 156
click at [518, 226] on button "Zoom in" at bounding box center [516, 234] width 17 height 17
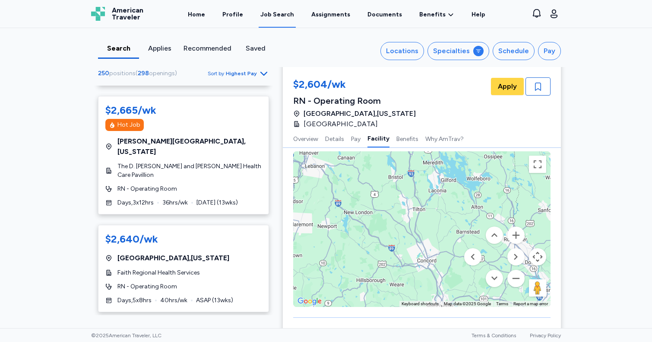
drag, startPoint x: 397, startPoint y: 251, endPoint x: 384, endPoint y: 312, distance: 62.2
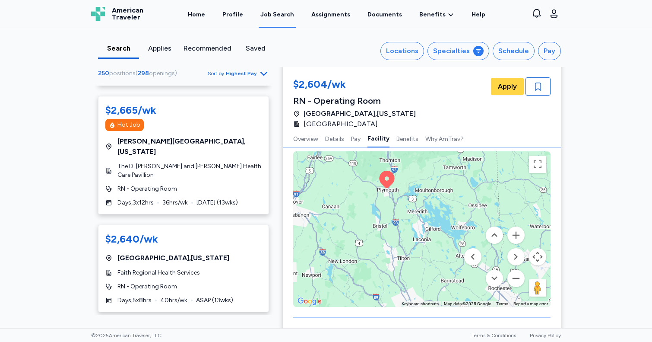
drag, startPoint x: 423, startPoint y: 193, endPoint x: 427, endPoint y: 282, distance: 88.6
click at [427, 282] on div "To activate drag with keyboard, press Alt + Enter. Once in keyboard drag state,…" at bounding box center [421, 229] width 257 height 156
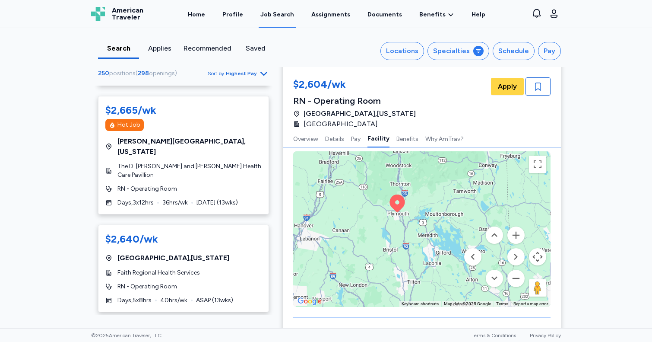
drag, startPoint x: 427, startPoint y: 282, endPoint x: 397, endPoint y: 232, distance: 58.5
click at [397, 232] on div "To activate drag with keyboard, press Alt + Enter. Once in keyboard drag state,…" at bounding box center [421, 229] width 257 height 156
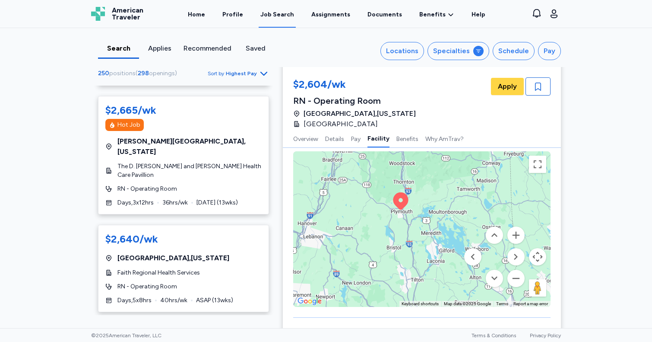
click at [400, 230] on div "To activate drag with keyboard, press Alt + Enter. Once in keyboard drag state,…" at bounding box center [421, 229] width 257 height 156
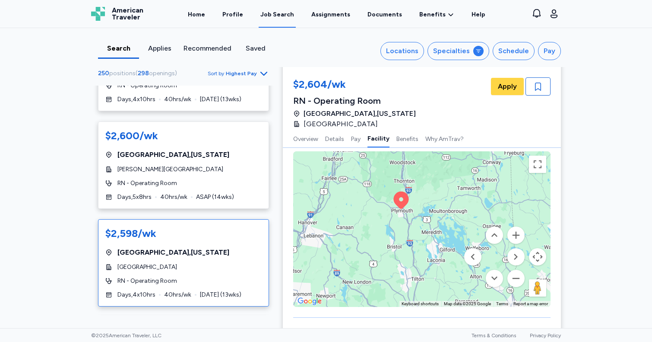
scroll to position [3038, 0]
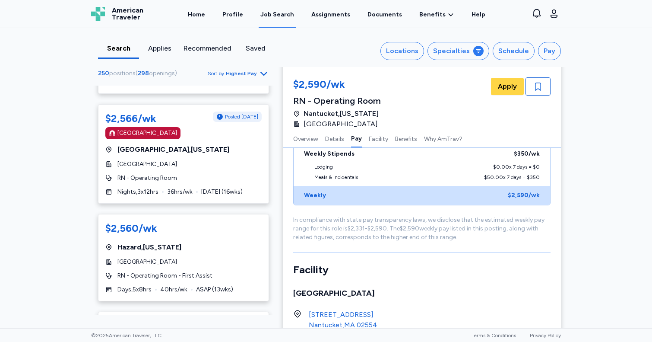
scroll to position [3860, 0]
click at [236, 213] on div "$2,560/[PERSON_NAME] , [US_STATE] Hazard [GEOGRAPHIC_DATA] RN - Operating Room …" at bounding box center [183, 256] width 171 height 87
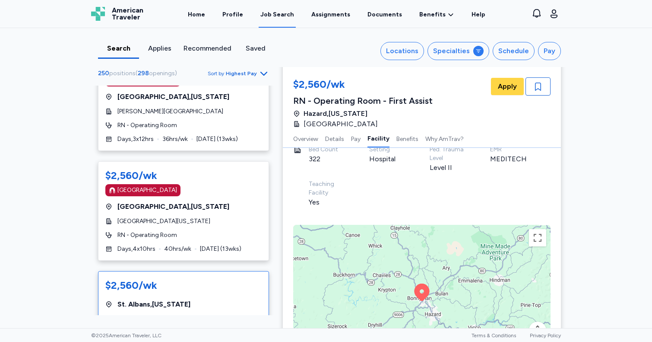
scroll to position [4124, 0]
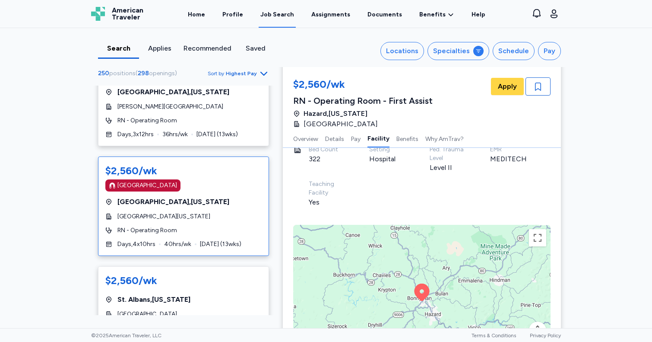
click at [244, 226] on div "RN - Operating Room" at bounding box center [183, 230] width 156 height 9
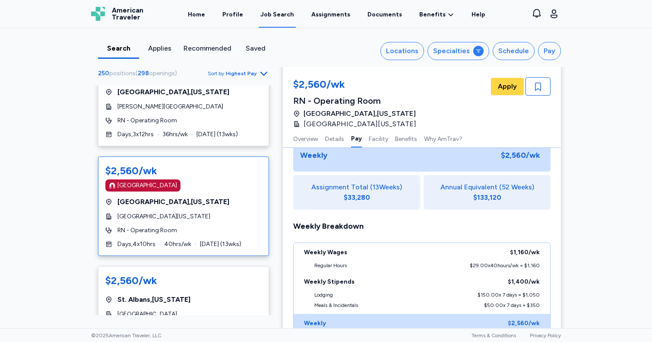
scroll to position [619, 0]
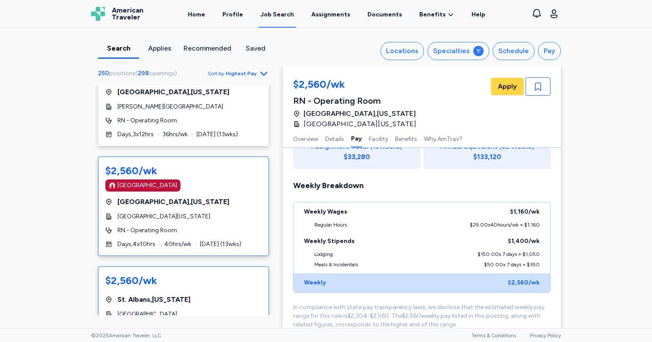
click at [203, 266] on div "$2,560/wk [GEOGRAPHIC_DATA] , [US_STATE][GEOGRAPHIC_DATA] RN - Operating Room D…" at bounding box center [183, 309] width 171 height 87
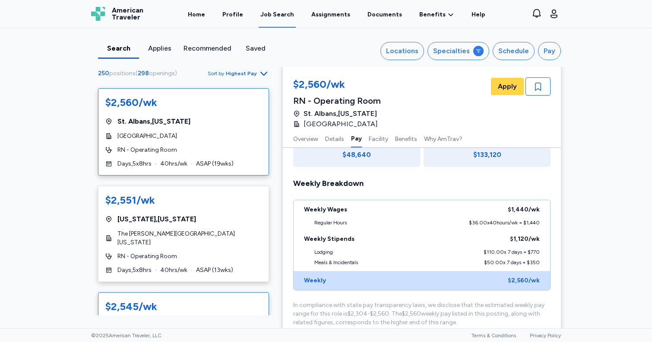
scroll to position [4315, 0]
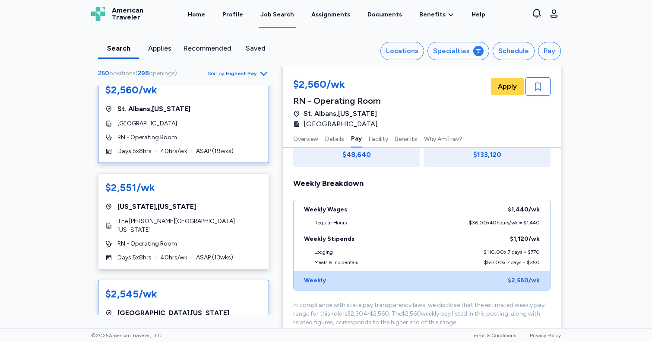
click at [221, 279] on div "$2,545/wk [GEOGRAPHIC_DATA] , [US_STATE][GEOGRAPHIC_DATA][PERSON_NAME] RN - Ope…" at bounding box center [183, 327] width 171 height 96
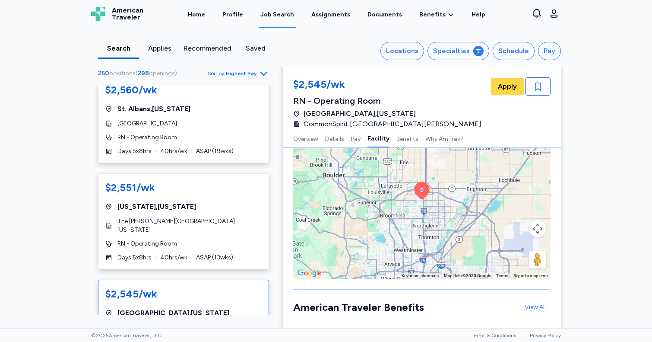
scroll to position [1093, 0]
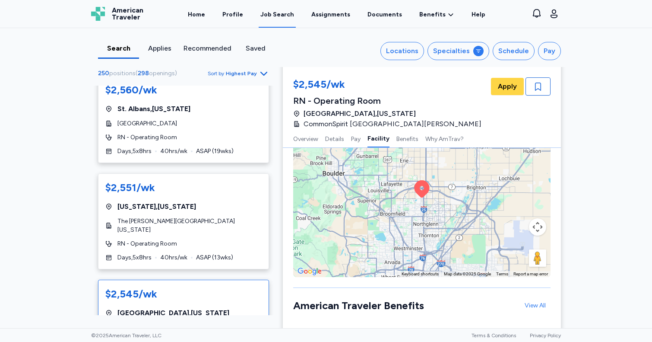
click at [430, 201] on div "To activate drag with keyboard, press Alt + Enter. Once in keyboard drag state,…" at bounding box center [421, 199] width 257 height 156
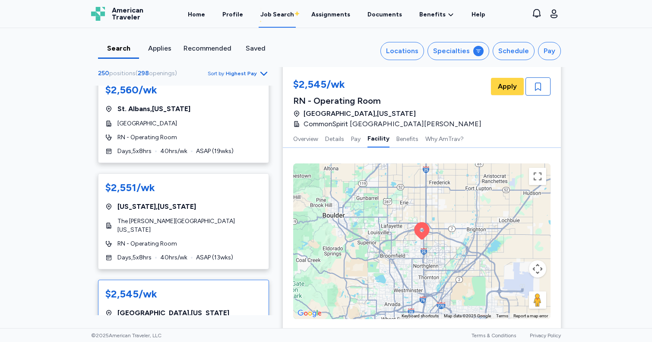
scroll to position [1041, 0]
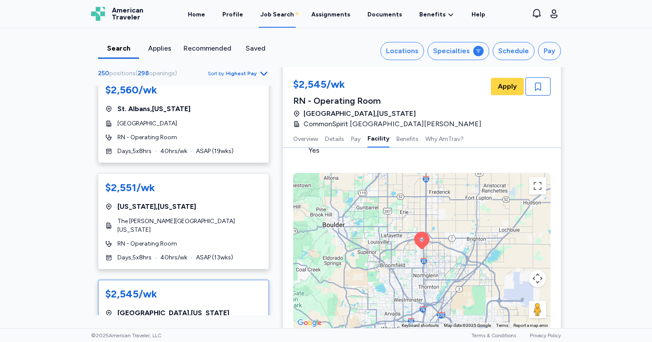
click at [541, 270] on button "Map camera controls" at bounding box center [537, 278] width 17 height 17
click at [512, 291] on button "Zoom out" at bounding box center [516, 299] width 17 height 17
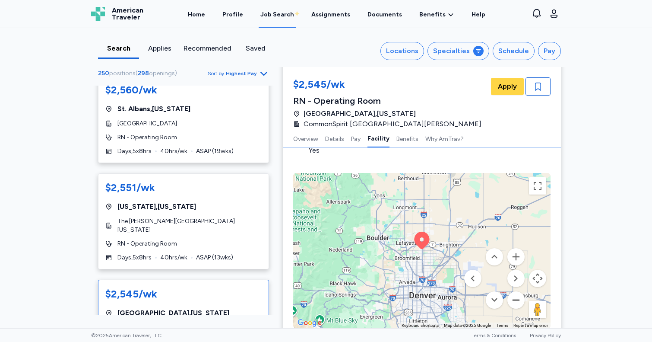
click at [512, 291] on button "Zoom out" at bounding box center [516, 299] width 17 height 17
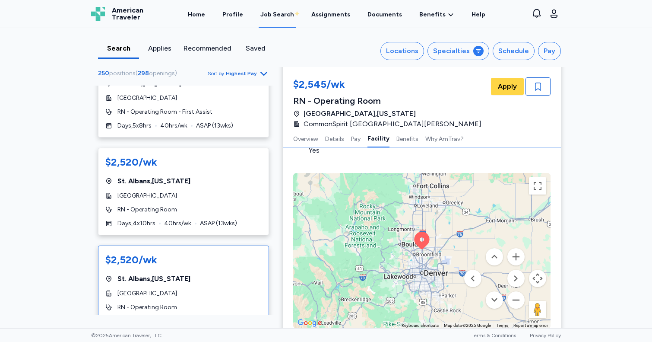
scroll to position [4857, 0]
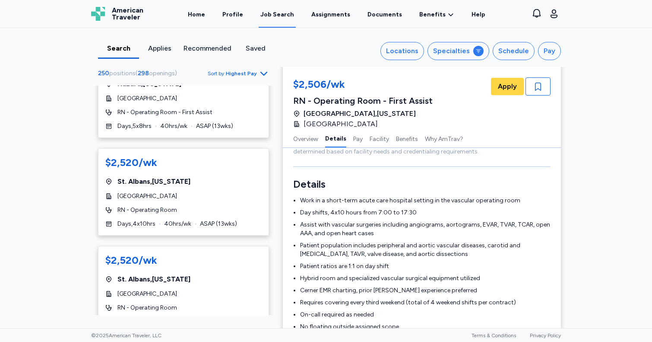
scroll to position [126, 0]
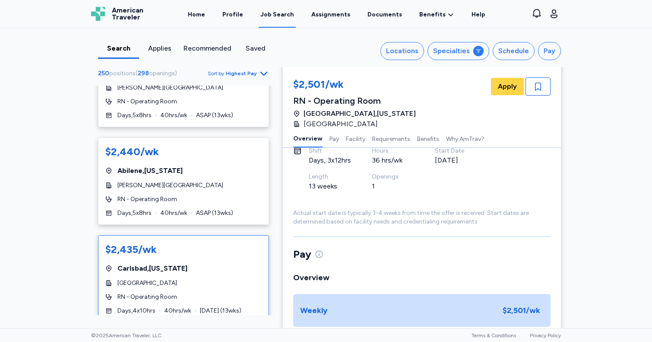
scroll to position [1502, 0]
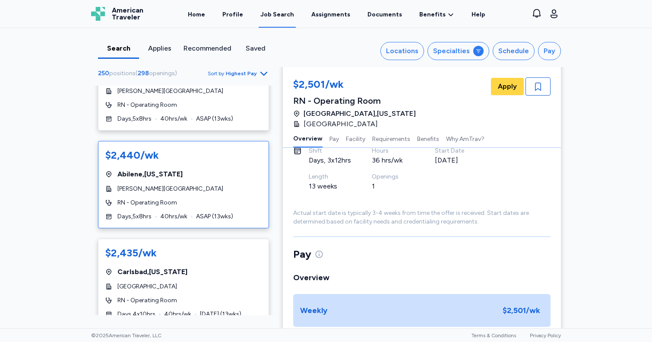
click at [230, 184] on div "[PERSON_NAME][GEOGRAPHIC_DATA]" at bounding box center [183, 188] width 156 height 9
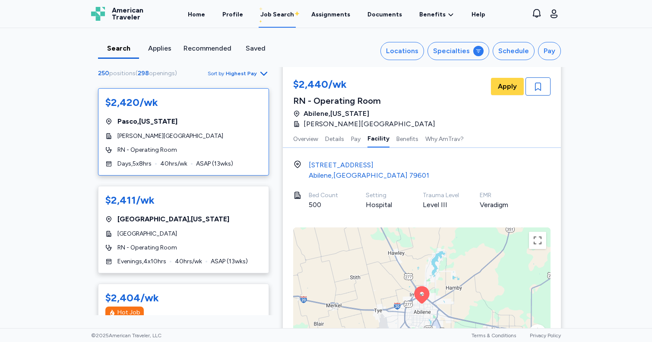
scroll to position [1852, 0]
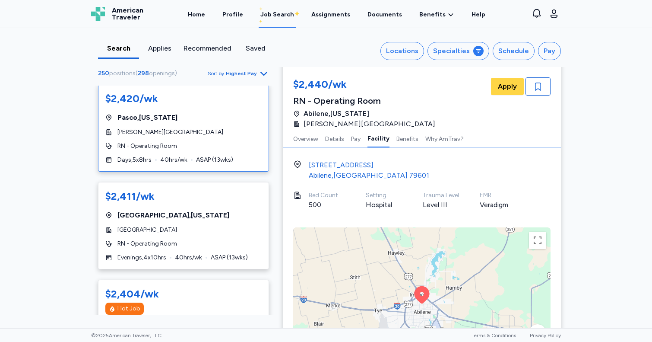
click at [217, 112] on div "Pasco , [US_STATE]" at bounding box center [183, 117] width 156 height 10
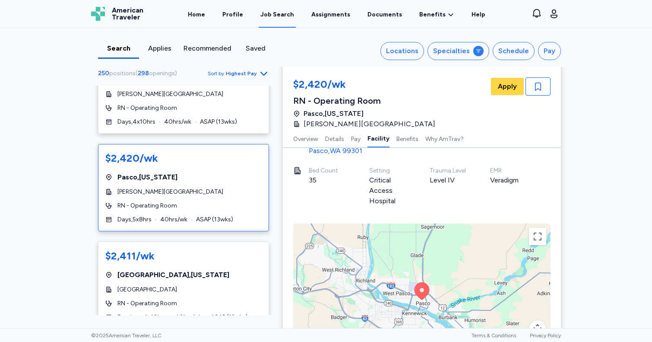
scroll to position [1784, 0]
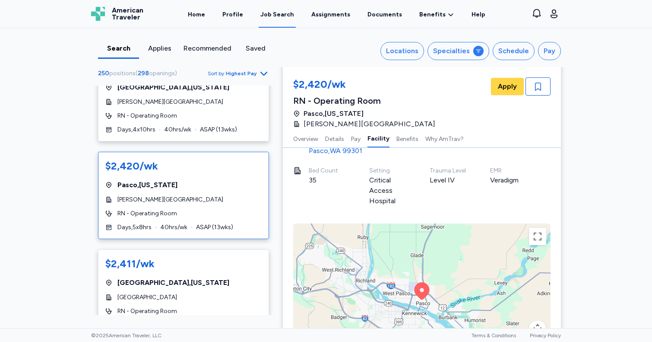
click at [239, 173] on div "$2,420/wk [GEOGRAPHIC_DATA] , [US_STATE][GEOGRAPHIC_DATA][PERSON_NAME] RN - Ope…" at bounding box center [183, 195] width 171 height 87
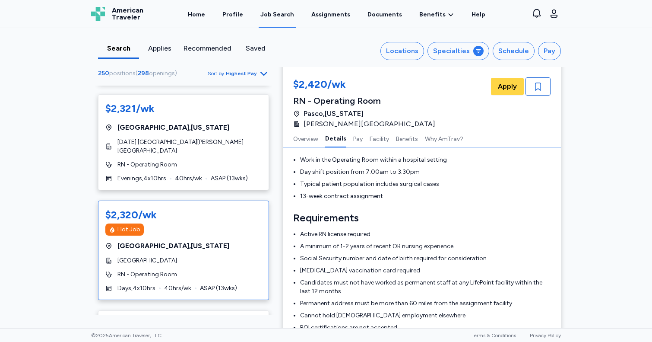
scroll to position [3181, 0]
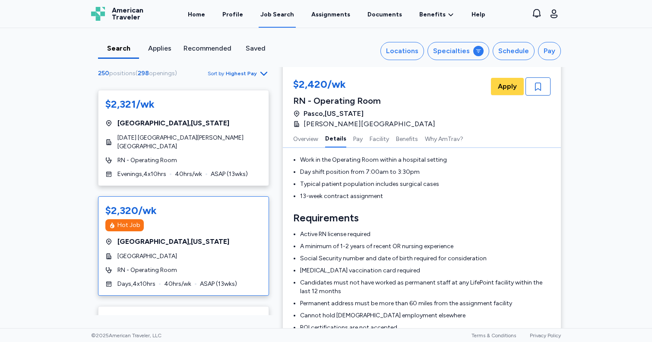
click at [259, 266] on div "RN - Operating Room" at bounding box center [183, 270] width 156 height 9
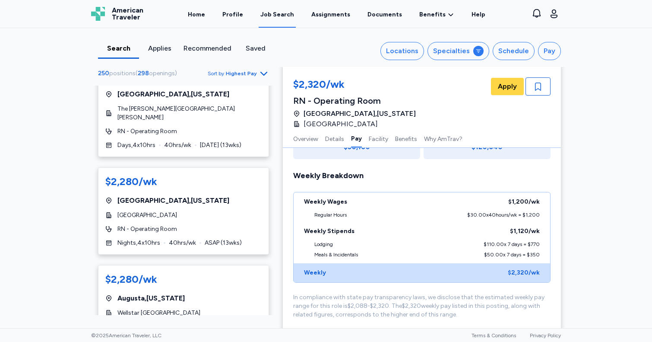
scroll to position [3939, 0]
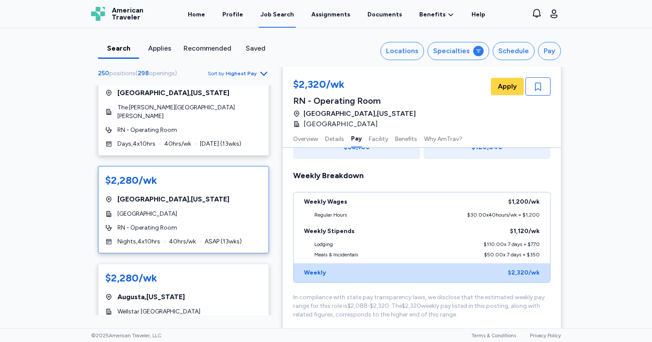
click at [225, 209] on div "[GEOGRAPHIC_DATA]" at bounding box center [183, 213] width 156 height 9
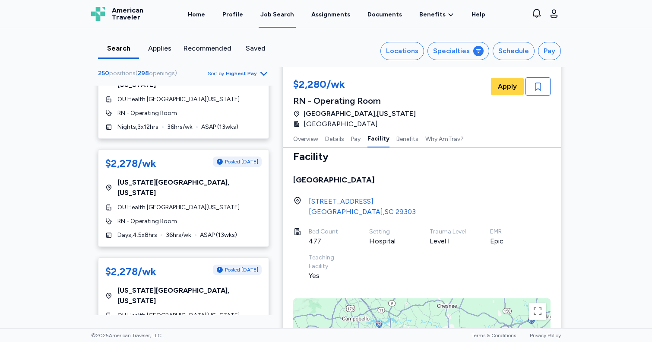
scroll to position [4788, 0]
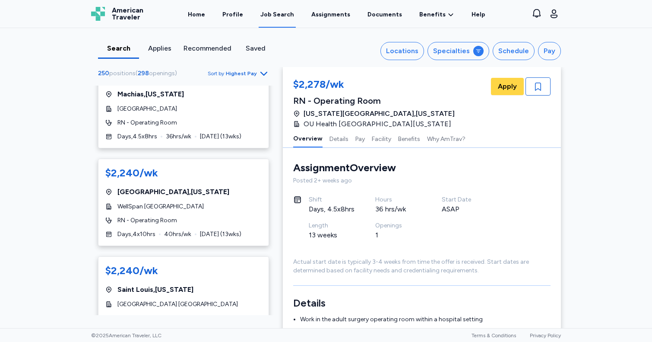
scroll to position [1069, 0]
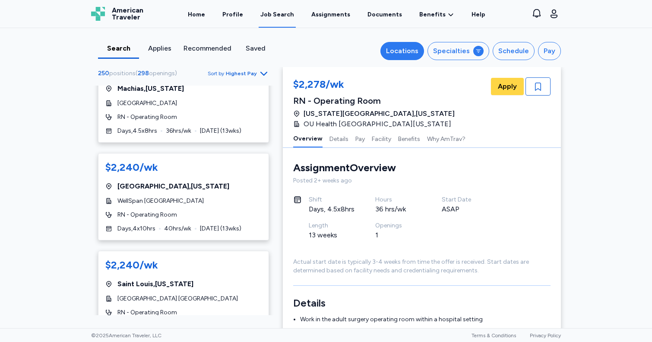
click at [396, 54] on div "Locations" at bounding box center [402, 51] width 32 height 10
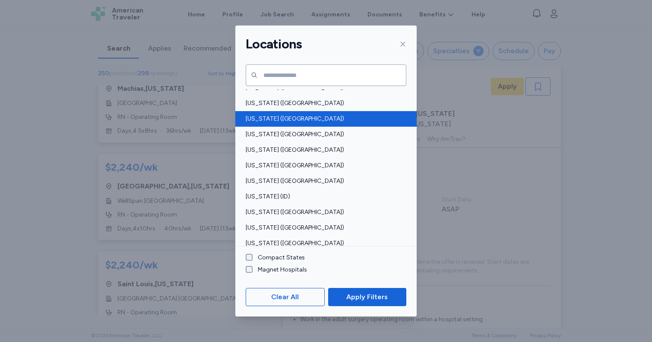
scroll to position [89, 0]
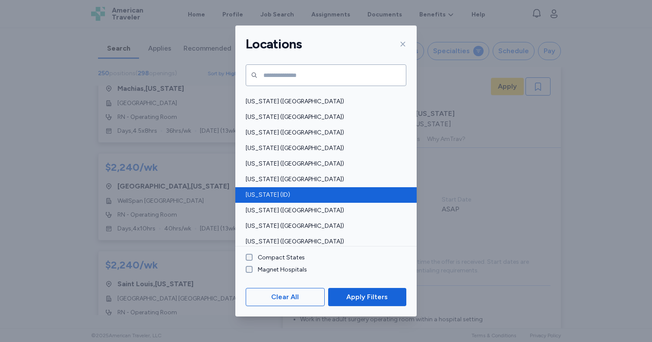
click at [256, 194] on span "[US_STATE] (ID)" at bounding box center [324, 194] width 156 height 9
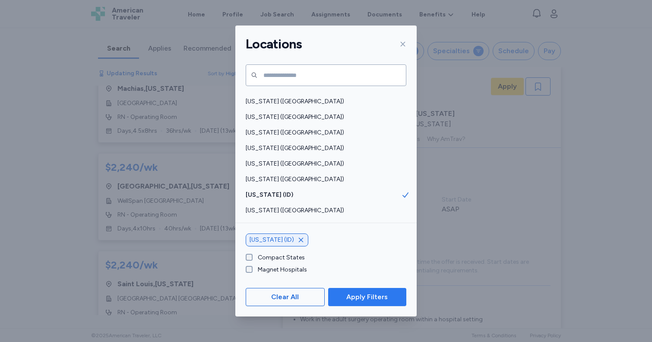
click at [357, 301] on span "Apply Filters" at bounding box center [366, 297] width 41 height 10
